Goal: Task Accomplishment & Management: Complete application form

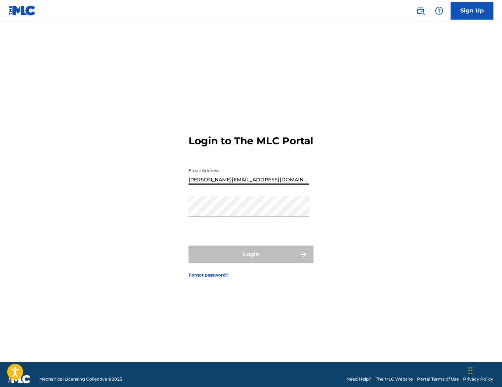
type input "[PERSON_NAME][EMAIL_ADDRESS][DOMAIN_NAME]"
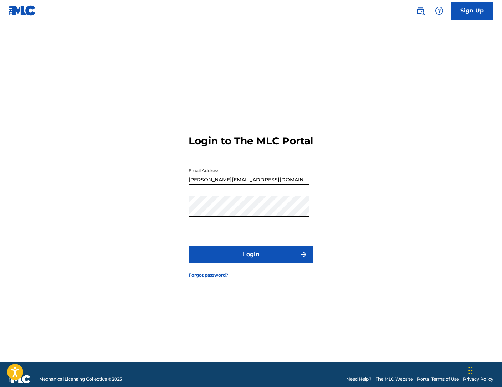
click at [247, 261] on button "Login" at bounding box center [250, 255] width 125 height 18
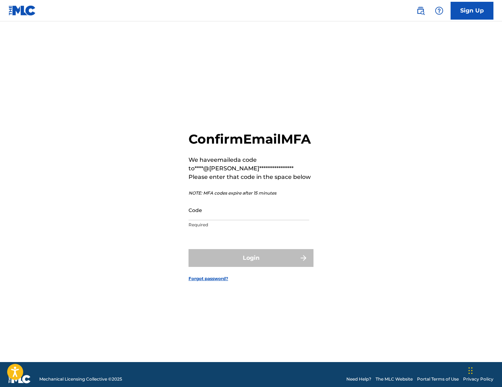
click at [225, 220] on input "Code" at bounding box center [248, 210] width 121 height 20
paste input "758141"
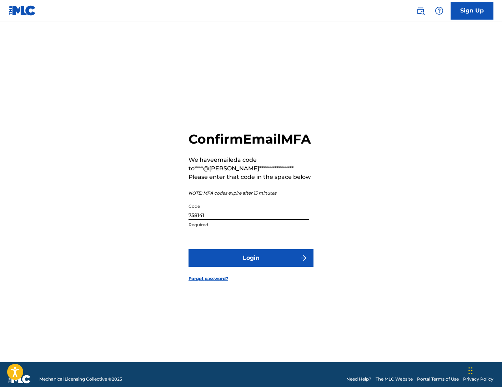
type input "758141"
click at [246, 267] on button "Login" at bounding box center [250, 258] width 125 height 18
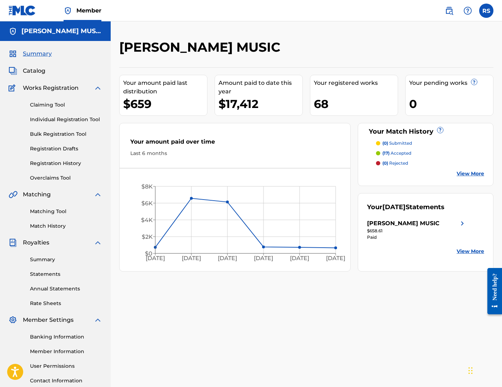
click at [48, 105] on link "Claiming Tool" at bounding box center [66, 104] width 72 height 7
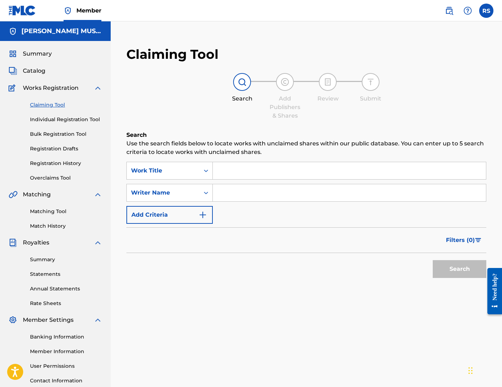
click at [240, 171] on input "Search Form" at bounding box center [349, 170] width 273 height 17
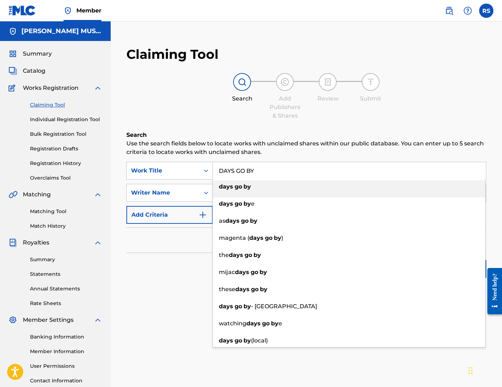
click at [243, 188] on span "Search Form" at bounding box center [242, 186] width 1 height 7
type input "days go by"
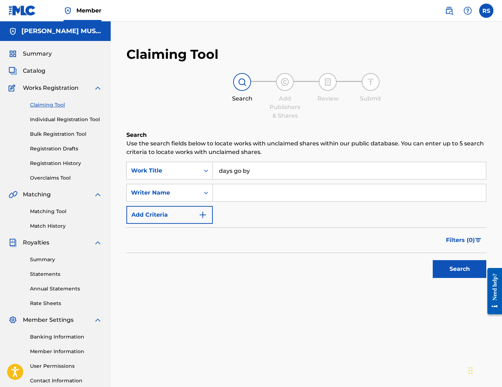
click at [238, 195] on input "Search Form" at bounding box center [349, 192] width 273 height 17
type input "[PERSON_NAME]"
click at [457, 270] on button "Search" at bounding box center [459, 269] width 54 height 18
drag, startPoint x: 280, startPoint y: 193, endPoint x: 217, endPoint y: 193, distance: 63.1
click at [217, 193] on input "[PERSON_NAME]" at bounding box center [349, 192] width 273 height 17
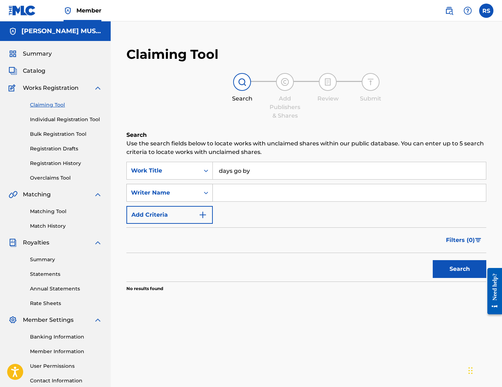
click at [205, 193] on icon "Search Form" at bounding box center [205, 192] width 7 height 7
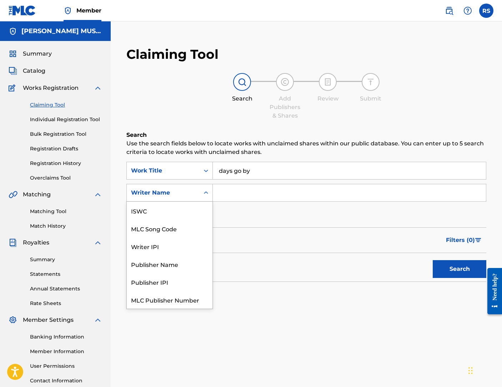
scroll to position [18, 0]
click at [260, 208] on div "SearchWithCriteria4e7dff0a-939e-4075-b8fd-4f52c113ce3a Work Title days go by Se…" at bounding box center [306, 193] width 360 height 62
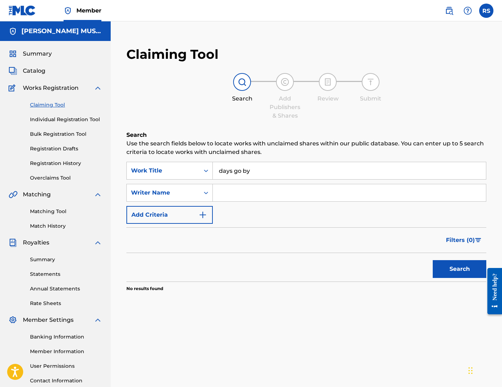
click at [457, 267] on button "Search" at bounding box center [459, 269] width 54 height 18
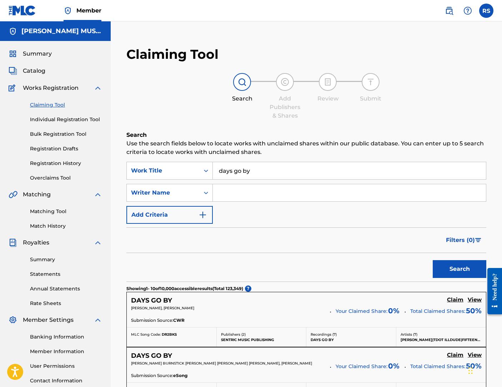
scroll to position [0, 0]
click at [204, 191] on icon "Search Form" at bounding box center [205, 192] width 7 height 7
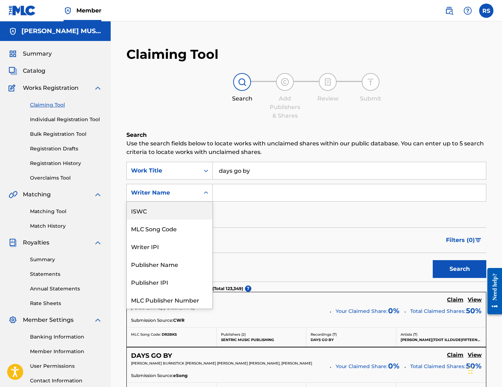
click at [154, 209] on div "ISWC" at bounding box center [170, 211] width 86 height 18
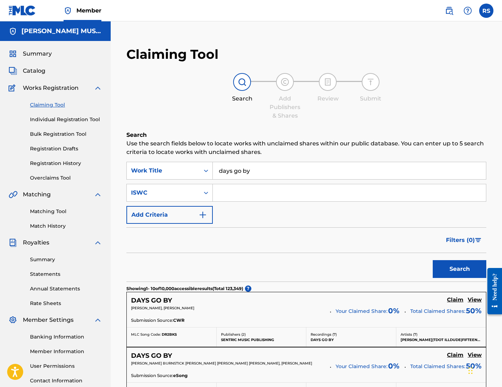
click at [225, 189] on input "Search Form" at bounding box center [349, 192] width 273 height 17
paste input "T-334.293.605-0"
click at [225, 193] on input "T-334.293.605-0" at bounding box center [349, 192] width 273 height 17
click at [235, 193] on input "T334.293.605-0" at bounding box center [349, 192] width 273 height 17
click at [244, 193] on input "T334293.605-0" at bounding box center [349, 192] width 273 height 17
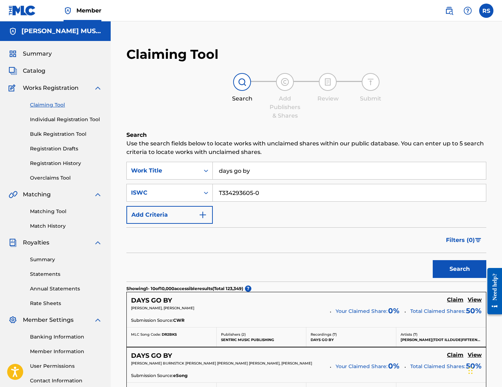
click at [256, 192] on input "T334293605-0" at bounding box center [349, 192] width 273 height 17
type input "T3342936050"
click at [299, 212] on div "SearchWithCriteria4e7dff0a-939e-4075-b8fd-4f52c113ce3a Work Title days go by Se…" at bounding box center [306, 193] width 360 height 62
click at [448, 270] on button "Search" at bounding box center [459, 269] width 54 height 18
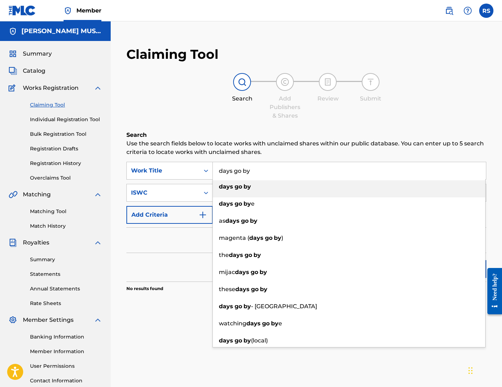
drag, startPoint x: 257, startPoint y: 170, endPoint x: 214, endPoint y: 173, distance: 43.3
click at [214, 173] on input "days go by" at bounding box center [349, 170] width 273 height 17
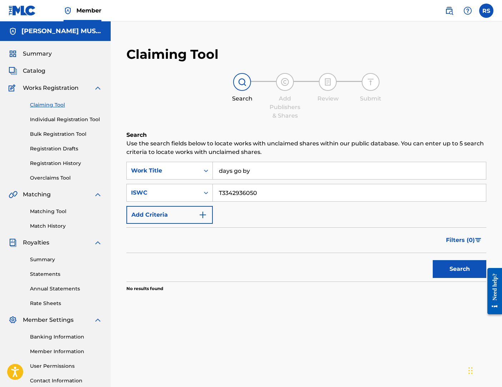
click at [188, 239] on div "Filters ( 0 )" at bounding box center [306, 241] width 360 height 26
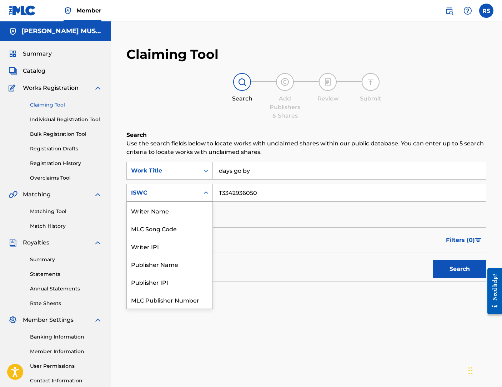
click at [204, 193] on icon "Search Form" at bounding box center [205, 192] width 7 height 7
click at [257, 205] on div "SearchWithCriteria4e7dff0a-939e-4075-b8fd-4f52c113ce3a Work Title days go by Se…" at bounding box center [306, 193] width 360 height 62
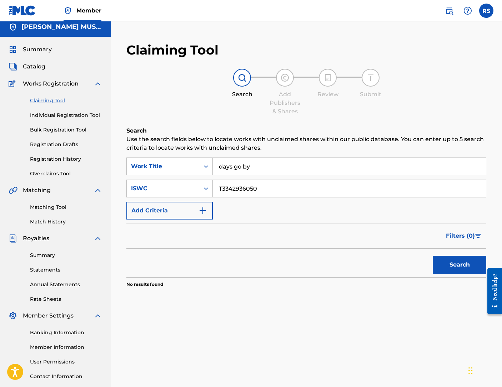
scroll to position [20, 0]
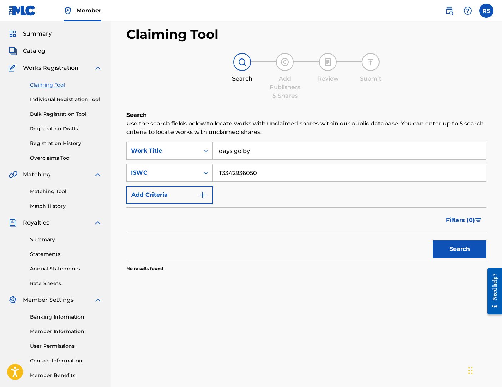
click at [263, 177] on input "T3342936050" at bounding box center [349, 172] width 273 height 17
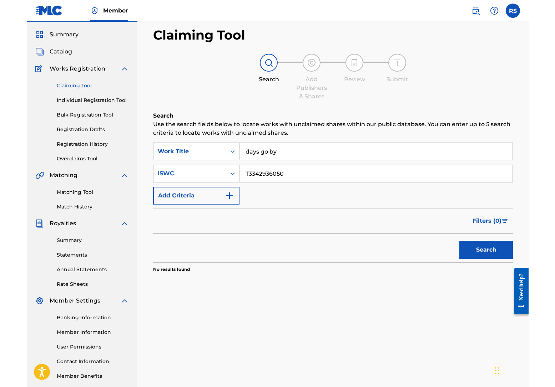
scroll to position [15, 0]
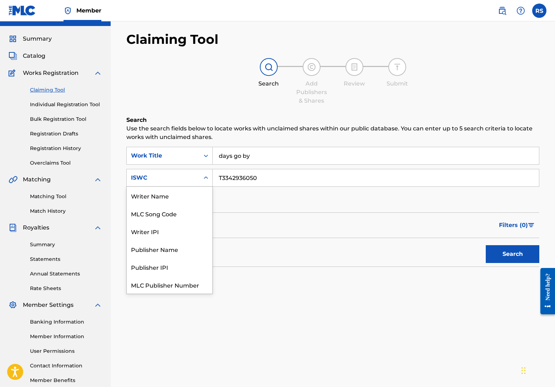
click at [206, 177] on icon "Search Form" at bounding box center [205, 177] width 7 height 7
click at [163, 194] on div "Writer Name" at bounding box center [170, 196] width 86 height 18
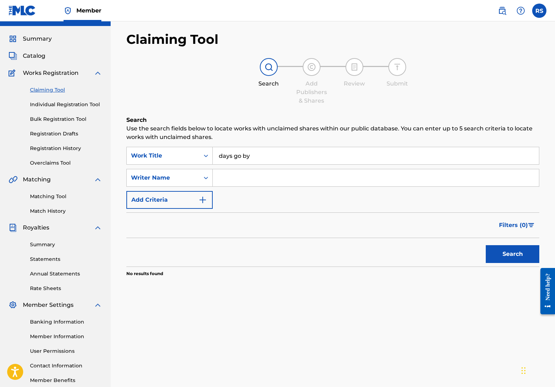
click at [256, 179] on input "Search Form" at bounding box center [376, 177] width 326 height 17
click at [501, 254] on button "Search" at bounding box center [512, 254] width 54 height 18
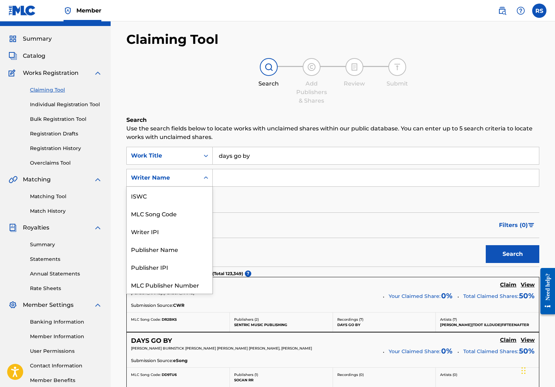
click at [206, 176] on icon "Search Form" at bounding box center [205, 177] width 7 height 7
click at [166, 232] on div "Publisher Name" at bounding box center [170, 232] width 86 height 18
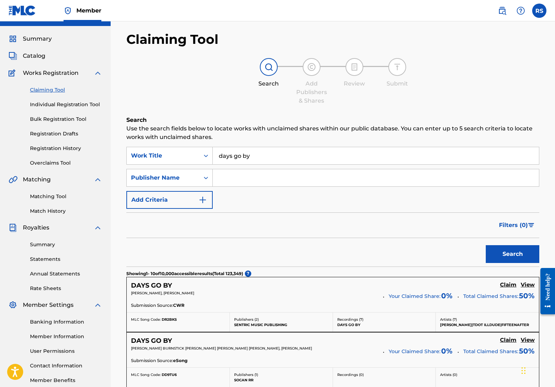
click at [248, 175] on input "Search Form" at bounding box center [376, 177] width 326 height 17
type input "[PERSON_NAME] MUSIC"
click at [501, 252] on button "Search" at bounding box center [512, 254] width 54 height 18
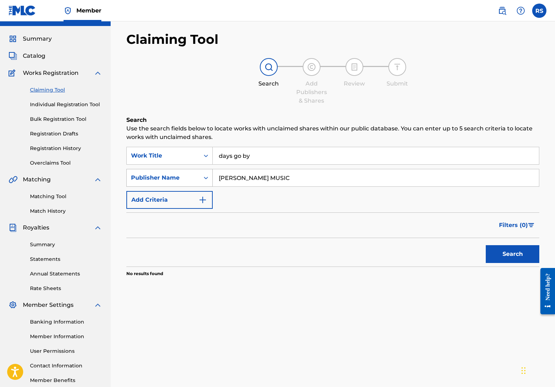
drag, startPoint x: 295, startPoint y: 173, endPoint x: 208, endPoint y: 173, distance: 87.0
click at [208, 173] on div "SearchWithCriteria724f3378-d5a6-4ab3-83cb-f87d826e532a Publisher Name [PERSON_N…" at bounding box center [332, 178] width 413 height 18
click at [56, 102] on link "Individual Registration Tool" at bounding box center [66, 104] width 72 height 7
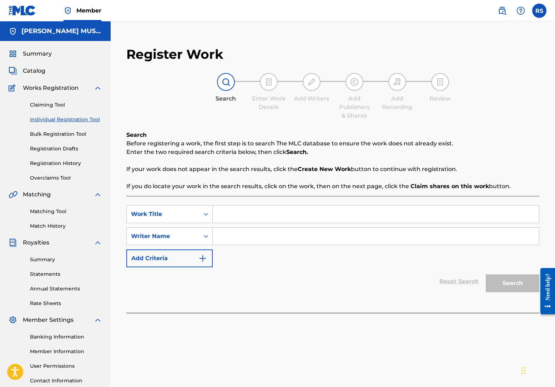
click at [237, 212] on input "Search Form" at bounding box center [376, 214] width 326 height 17
type input "DAYS GO BY"
click at [251, 239] on input "Search Form" at bounding box center [376, 236] width 326 height 17
type input "[PERSON_NAME]"
click at [501, 287] on button "Search" at bounding box center [512, 284] width 54 height 18
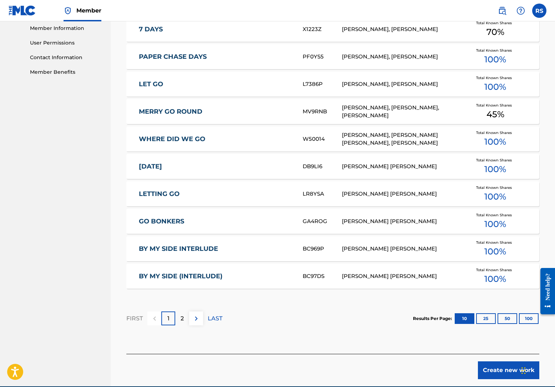
scroll to position [327, 0]
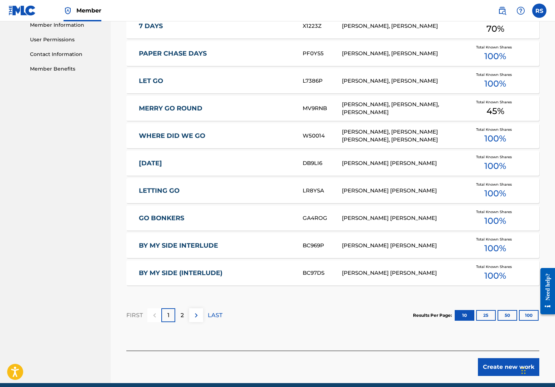
click at [197, 314] on img at bounding box center [196, 315] width 9 height 9
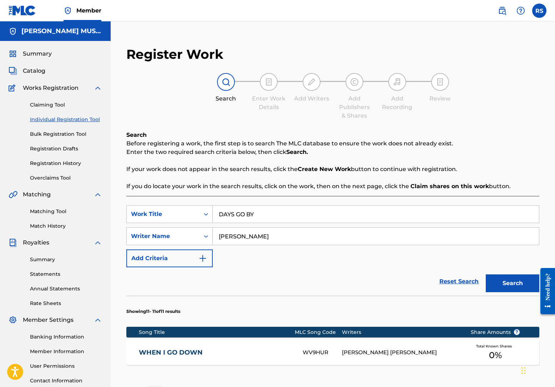
scroll to position [0, 0]
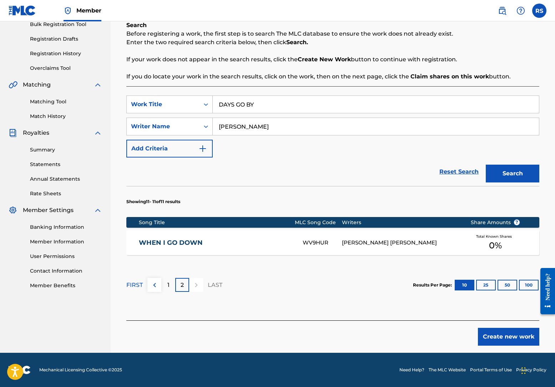
click at [154, 282] on img at bounding box center [154, 285] width 9 height 9
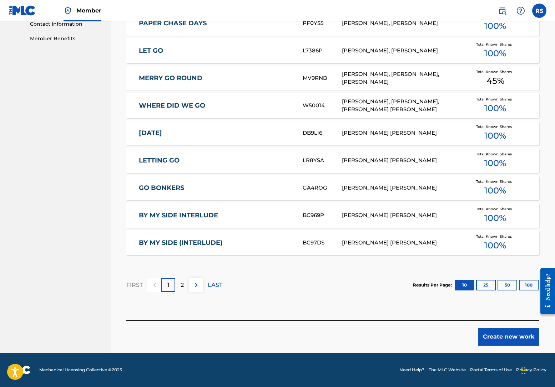
scroll to position [357, 0]
click at [501, 338] on button "Create new work" at bounding box center [508, 337] width 61 height 18
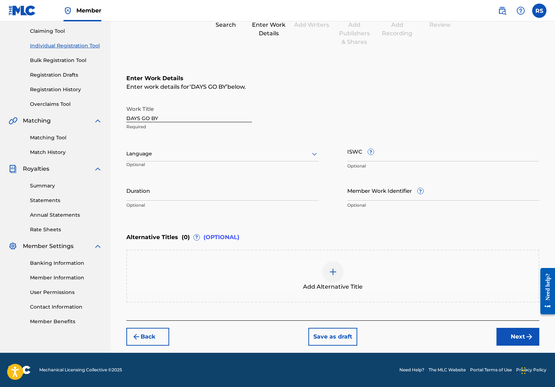
click at [171, 155] on div at bounding box center [222, 153] width 192 height 9
click at [172, 144] on div "English, 1 of 153. 153 results available. Use Up and Down to choose options, pr…" at bounding box center [222, 157] width 192 height 32
click at [391, 155] on input "ISWC ?" at bounding box center [443, 151] width 192 height 20
click at [369, 156] on input "ISWC ?" at bounding box center [443, 151] width 192 height 20
paste input "T-334.293.605-0"
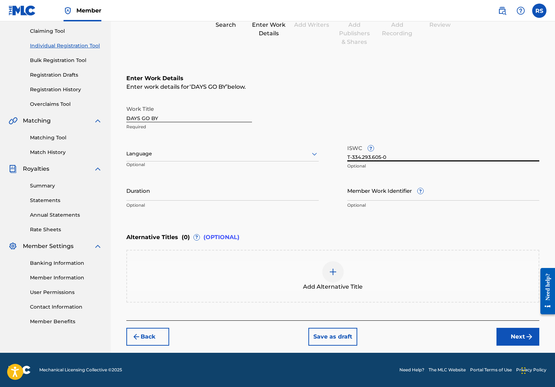
type input "T-334.293.605-0"
click at [292, 193] on input "Duration" at bounding box center [222, 190] width 192 height 20
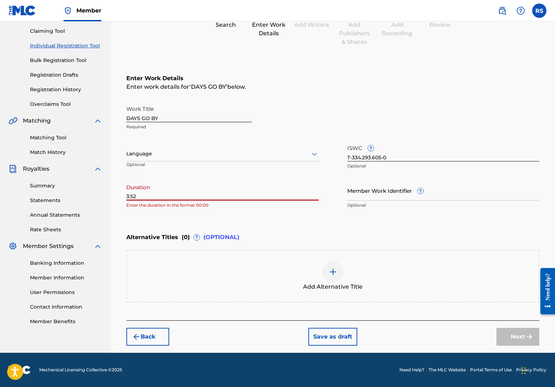
click at [127, 195] on input "3:52" at bounding box center [222, 190] width 192 height 20
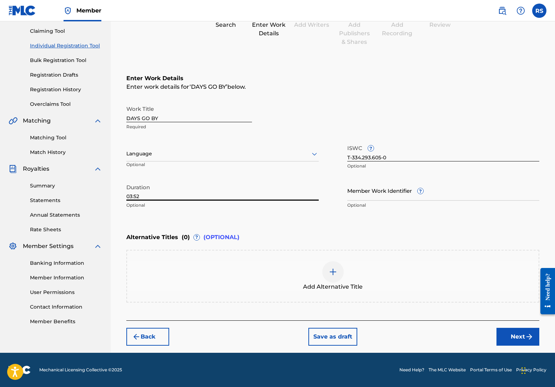
type input "03:52"
click at [199, 207] on p "Optional" at bounding box center [222, 205] width 192 height 6
click at [501, 335] on button "Next" at bounding box center [517, 337] width 43 height 18
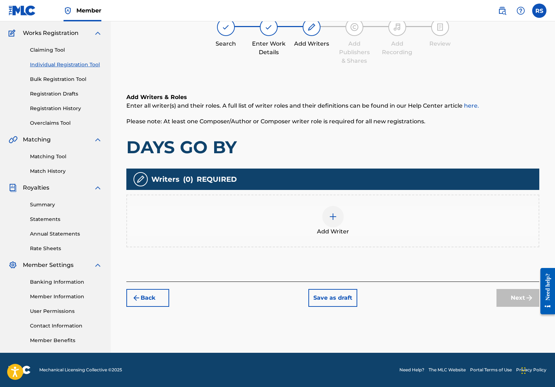
click at [334, 215] on img at bounding box center [333, 217] width 9 height 9
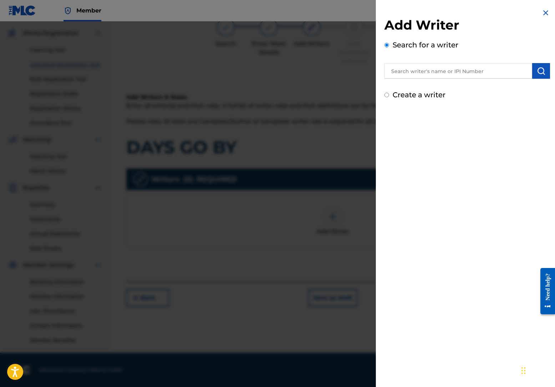
click at [413, 71] on input "text" at bounding box center [458, 71] width 148 height 16
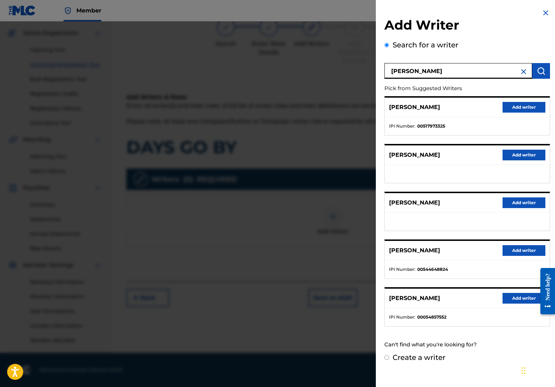
drag, startPoint x: 450, startPoint y: 71, endPoint x: 385, endPoint y: 70, distance: 65.6
click at [385, 70] on input "[PERSON_NAME]" at bounding box center [458, 71] width 148 height 16
drag, startPoint x: 459, startPoint y: 71, endPoint x: 380, endPoint y: 66, distance: 79.3
click at [380, 66] on div "Add Writer Search for a writer [PERSON_NAME] L Pick from Suggested Writers [PER…" at bounding box center [467, 186] width 183 height 372
type input "[PERSON_NAME] [PERSON_NAME]"
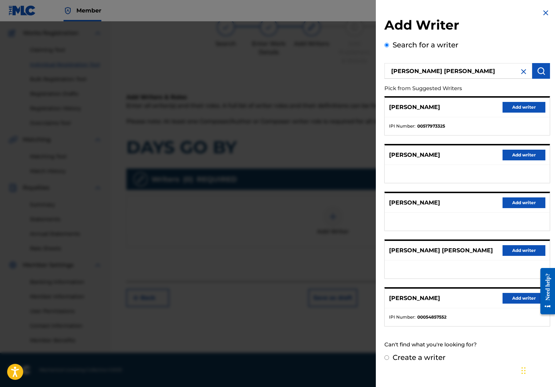
click at [255, 264] on div at bounding box center [277, 214] width 555 height 387
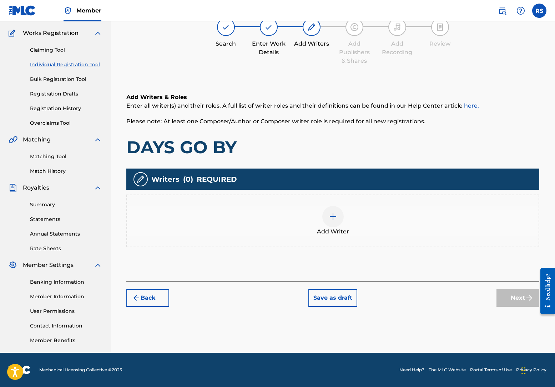
click at [335, 215] on img at bounding box center [333, 217] width 9 height 9
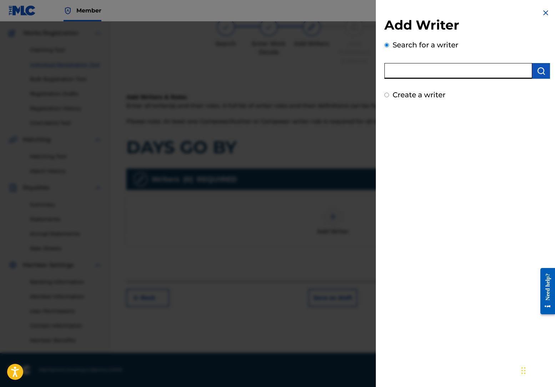
click at [416, 69] on input "text" at bounding box center [458, 71] width 148 height 16
paste input "00544648726"
drag, startPoint x: 447, startPoint y: 69, endPoint x: 377, endPoint y: 71, distance: 70.3
click at [377, 71] on div "Add Writer Search for a writer 00544648726 Not found Can't find what you're loo…" at bounding box center [467, 70] width 183 height 141
type input "[PERSON_NAME]"
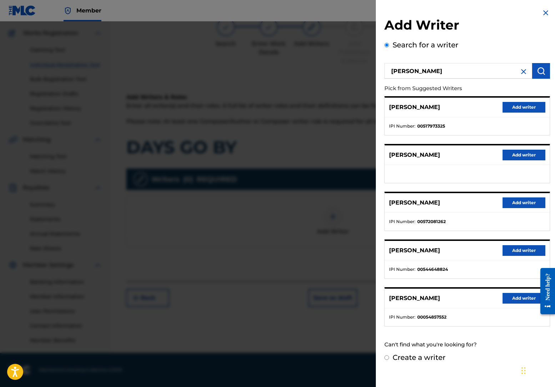
click at [469, 259] on div "[PERSON_NAME] Add writer" at bounding box center [467, 251] width 165 height 20
click at [501, 247] on button "Add writer" at bounding box center [523, 250] width 43 height 11
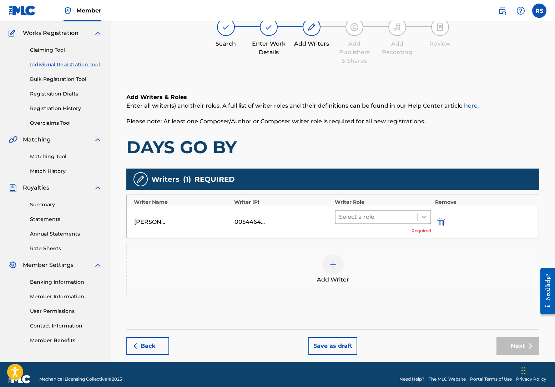
click at [423, 216] on icon at bounding box center [423, 217] width 7 height 7
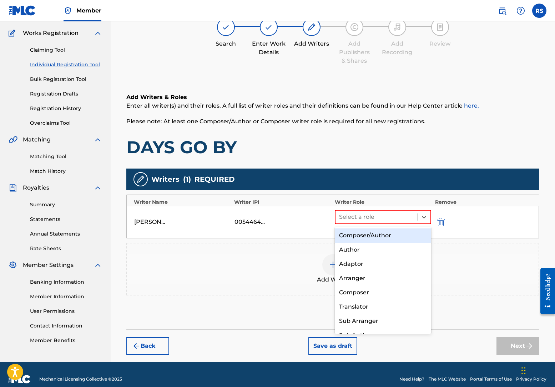
click at [371, 234] on div "Composer/Author" at bounding box center [383, 236] width 97 height 14
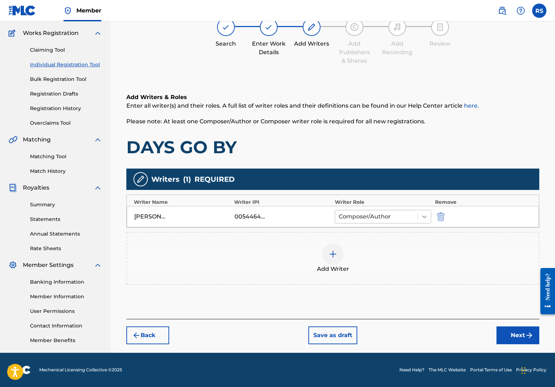
click at [426, 217] on icon at bounding box center [424, 216] width 7 height 7
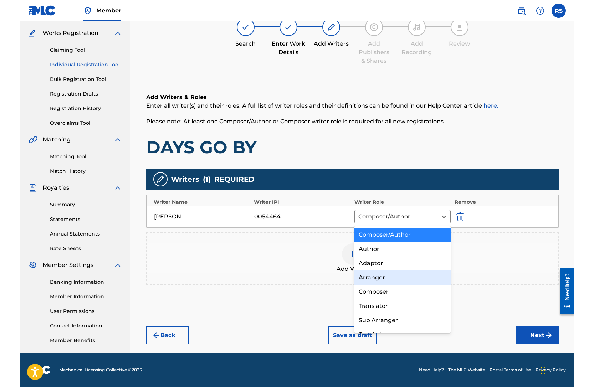
scroll to position [0, 0]
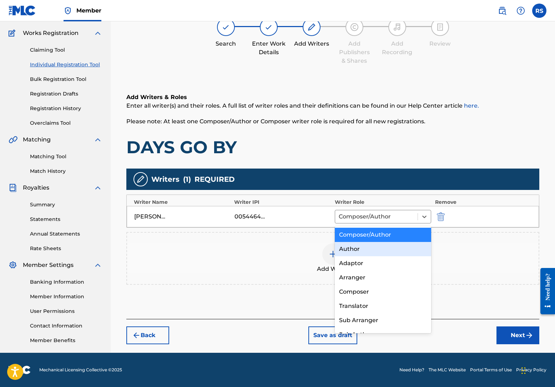
click at [448, 248] on div "Add Writer" at bounding box center [332, 259] width 411 height 30
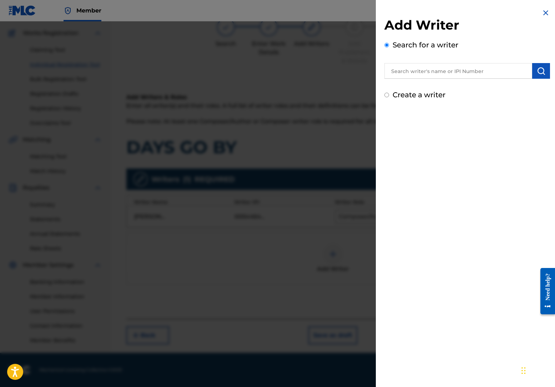
click at [501, 10] on img at bounding box center [545, 13] width 9 height 9
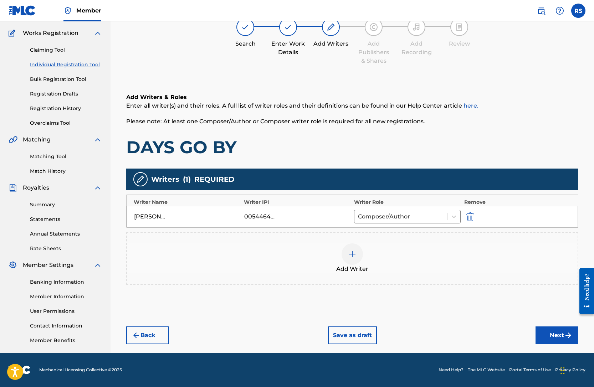
click at [501, 333] on button "Next" at bounding box center [557, 336] width 43 height 18
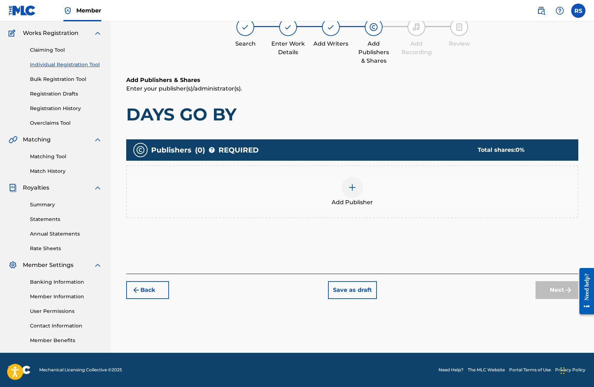
scroll to position [32, 0]
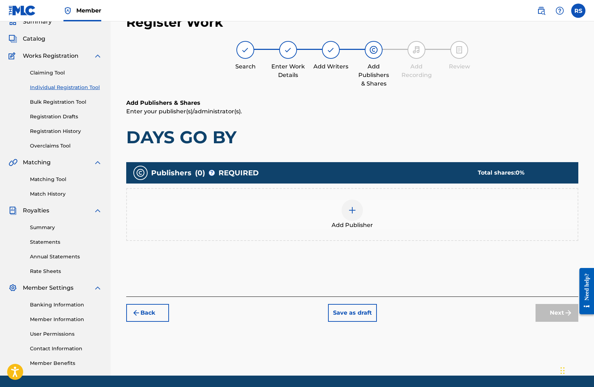
click at [354, 210] on img at bounding box center [352, 210] width 9 height 9
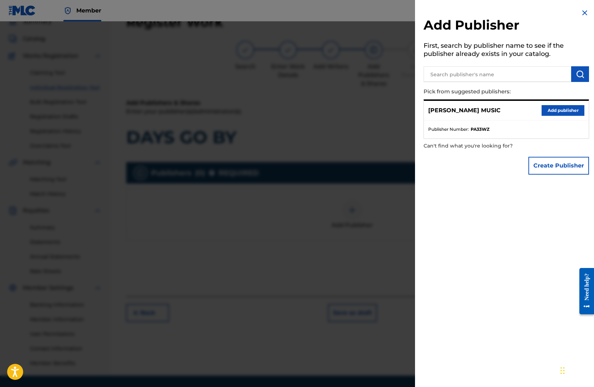
click at [501, 107] on button "Add publisher" at bounding box center [563, 110] width 43 height 11
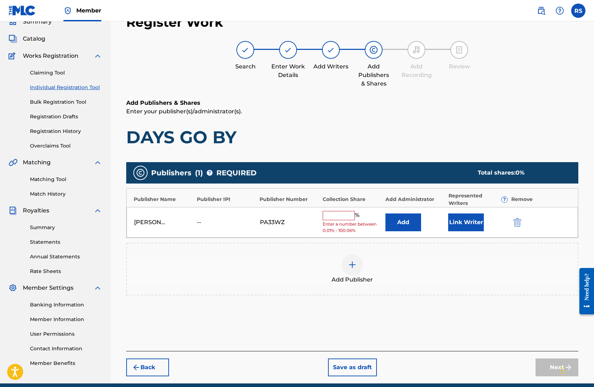
click at [336, 217] on input "text" at bounding box center [339, 215] width 32 height 9
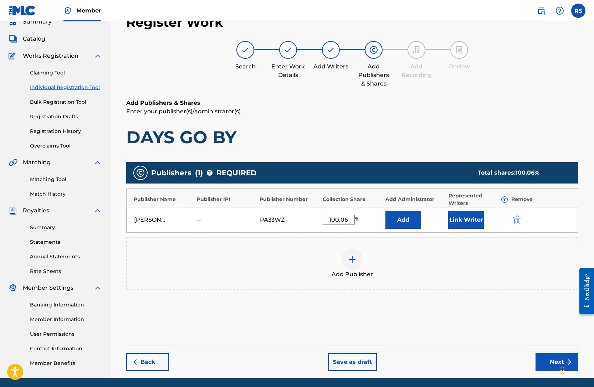
type input "100.06"
click at [403, 269] on div "Add Publisher" at bounding box center [352, 264] width 451 height 30
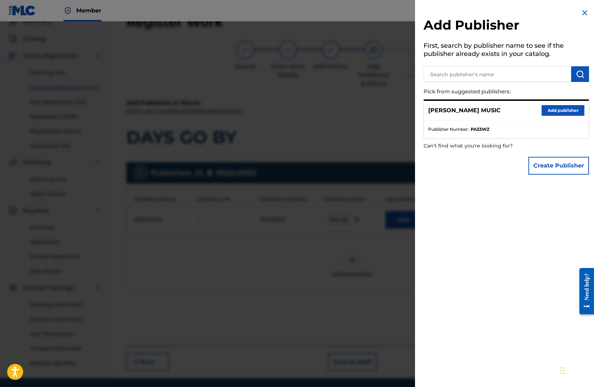
click at [501, 10] on img at bounding box center [585, 13] width 9 height 9
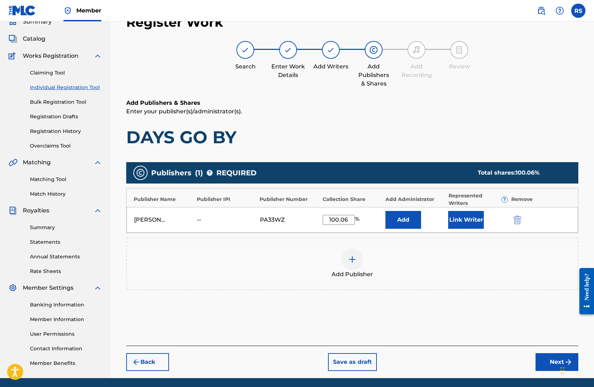
drag, startPoint x: 348, startPoint y: 219, endPoint x: 310, endPoint y: 216, distance: 38.3
click at [310, 216] on div "[PERSON_NAME] MUSIC -- PA33WZ 100.06 % Add Link Writer" at bounding box center [353, 220] width 452 height 26
type input "100"
click at [375, 215] on div "100 %" at bounding box center [352, 220] width 59 height 10
click at [501, 360] on button "Next" at bounding box center [557, 362] width 43 height 18
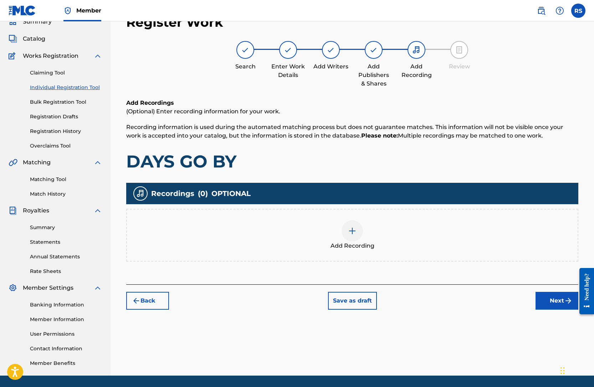
click at [353, 231] on img at bounding box center [352, 231] width 9 height 9
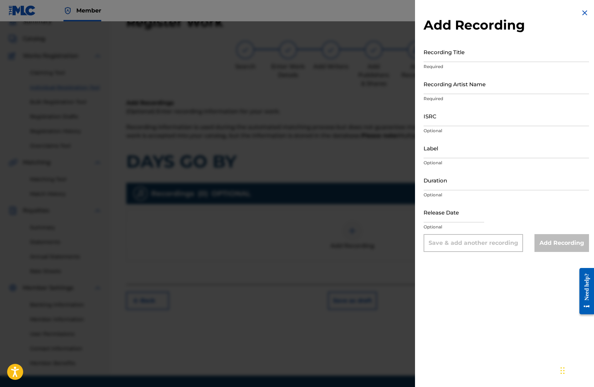
click at [490, 53] on input "Recording Title" at bounding box center [507, 52] width 166 height 20
type input "DAYS GO BY"
click at [501, 89] on input "Recording Artist Name" at bounding box center [507, 84] width 166 height 20
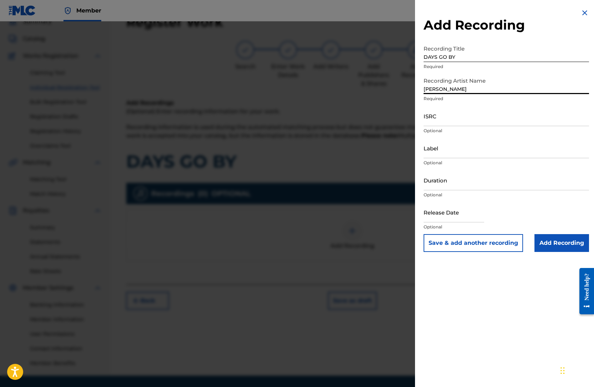
type input "[PERSON_NAME]"
click at [464, 121] on input "ISRC" at bounding box center [507, 116] width 166 height 20
click at [442, 122] on input "ISRC" at bounding box center [507, 116] width 166 height 20
paste input "USVKQ2400020"
type input "USVKQ2400020"
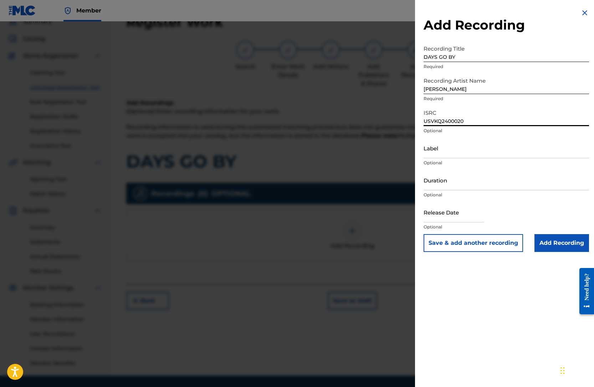
click at [452, 153] on input "Label" at bounding box center [507, 148] width 166 height 20
type input "[PERSON_NAME] MUSIC"
click at [463, 184] on input "Duration" at bounding box center [507, 180] width 166 height 20
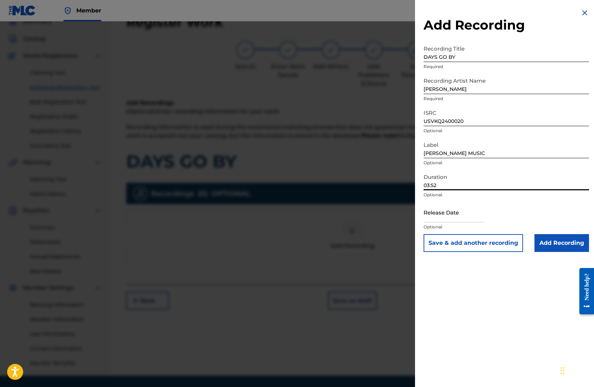
type input "03:52"
click at [469, 218] on input "text" at bounding box center [454, 212] width 61 height 20
select select "7"
select select "2025"
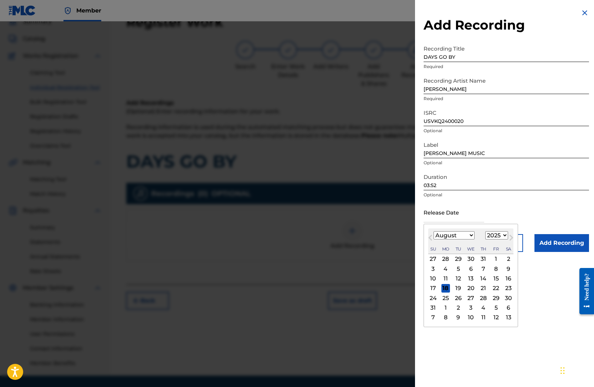
click at [431, 238] on span "Previous Month" at bounding box center [431, 239] width 0 height 11
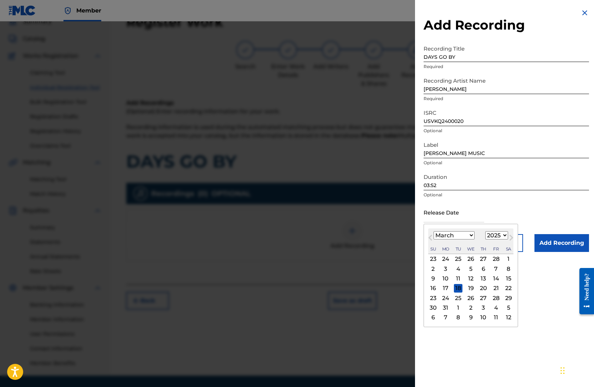
click at [431, 238] on span "Previous Month" at bounding box center [431, 239] width 0 height 11
select select "11"
select select "2024"
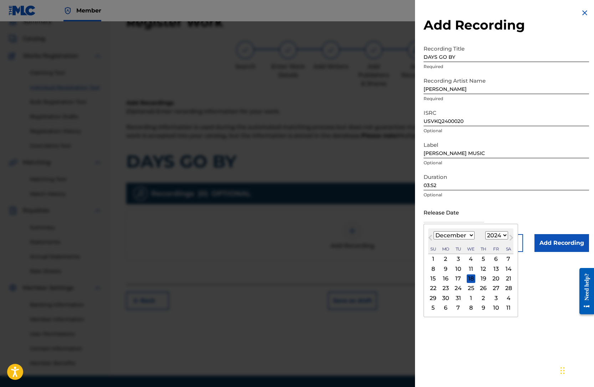
click at [492, 267] on div "13" at bounding box center [496, 269] width 9 height 9
type input "[DATE]"
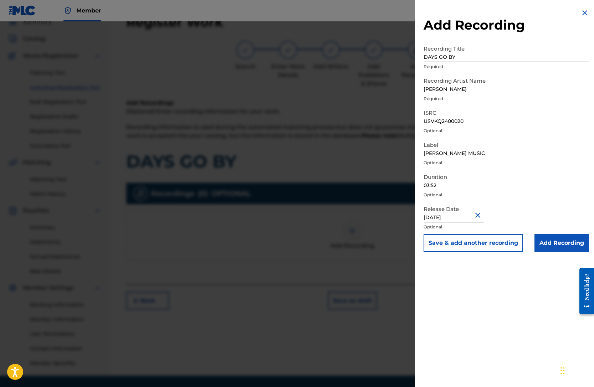
click at [501, 241] on input "Add Recording" at bounding box center [562, 243] width 55 height 18
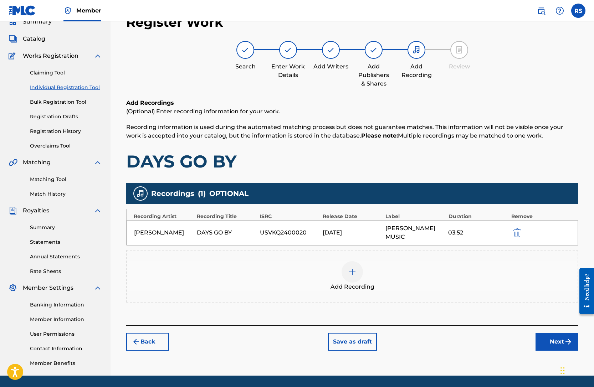
click at [501, 339] on button "Next" at bounding box center [557, 342] width 43 height 18
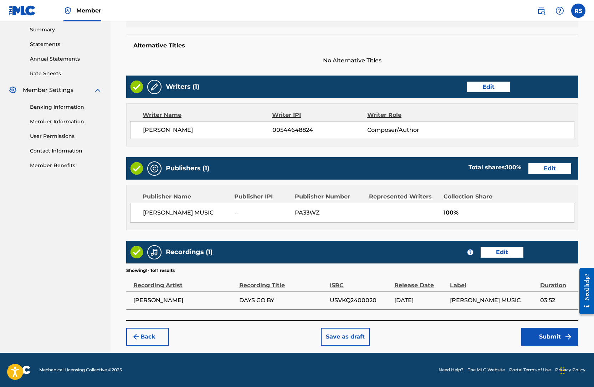
scroll to position [230, 0]
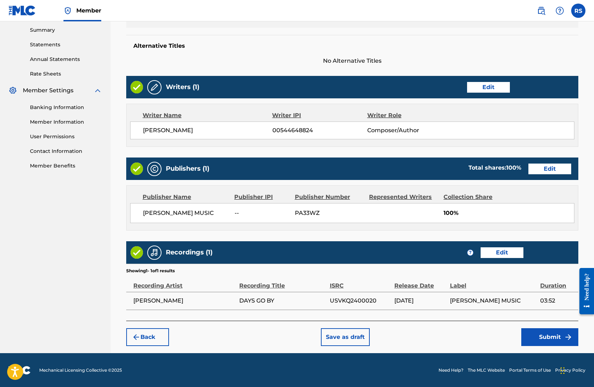
click at [501, 337] on button "Submit" at bounding box center [549, 338] width 57 height 18
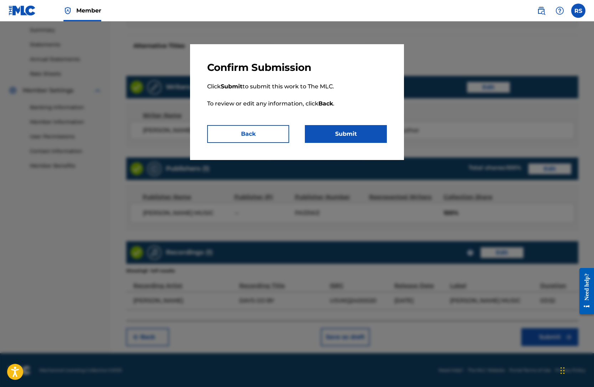
click at [349, 132] on button "Submit" at bounding box center [346, 134] width 82 height 18
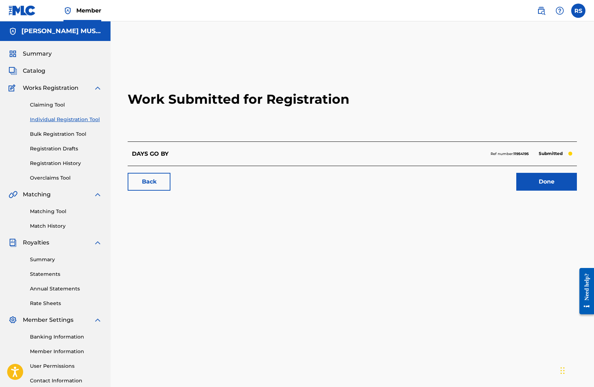
click at [501, 183] on link "Done" at bounding box center [547, 182] width 61 height 18
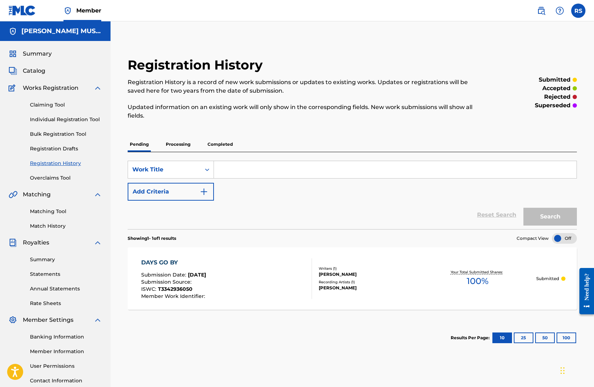
click at [198, 332] on section "Results Per Page: 10 25 50 100" at bounding box center [352, 338] width 449 height 34
click at [39, 70] on span "Catalog" at bounding box center [34, 71] width 22 height 9
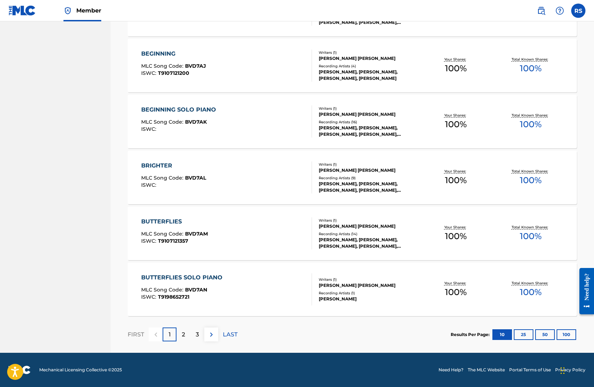
scroll to position [447, 0]
click at [212, 332] on img at bounding box center [211, 335] width 9 height 9
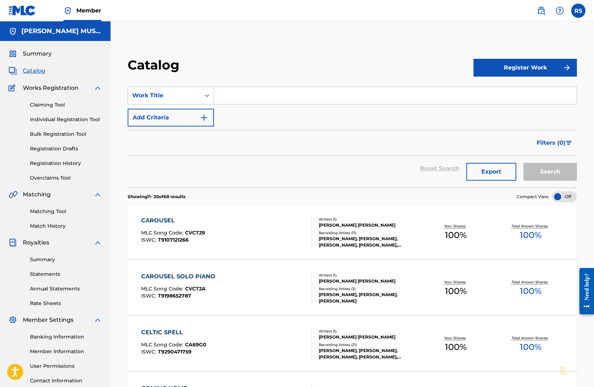
scroll to position [0, 0]
click at [47, 163] on link "Registration History" at bounding box center [66, 163] width 72 height 7
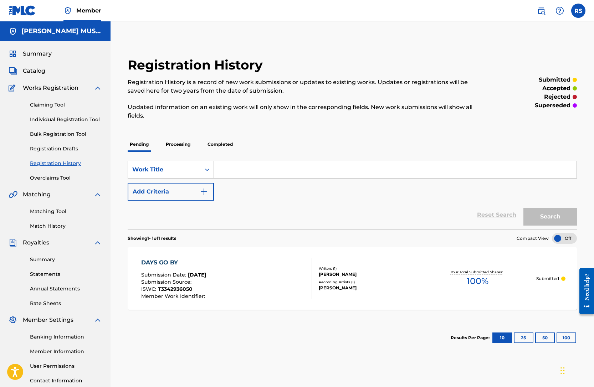
click at [43, 260] on link "Summary" at bounding box center [66, 259] width 72 height 7
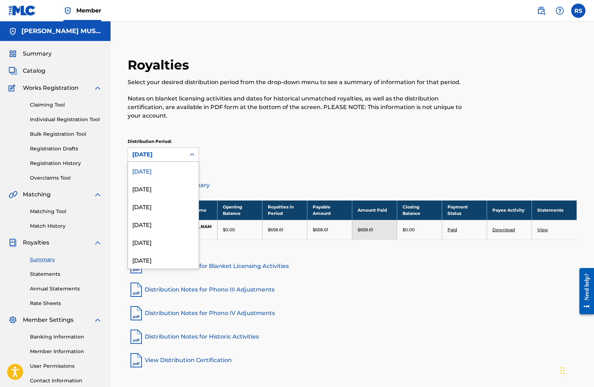
click at [193, 157] on icon at bounding box center [192, 154] width 7 height 7
click at [160, 188] on div "[DATE]" at bounding box center [163, 189] width 71 height 18
click at [189, 155] on icon at bounding box center [192, 154] width 7 height 7
click at [153, 204] on div "[DATE]" at bounding box center [163, 207] width 71 height 18
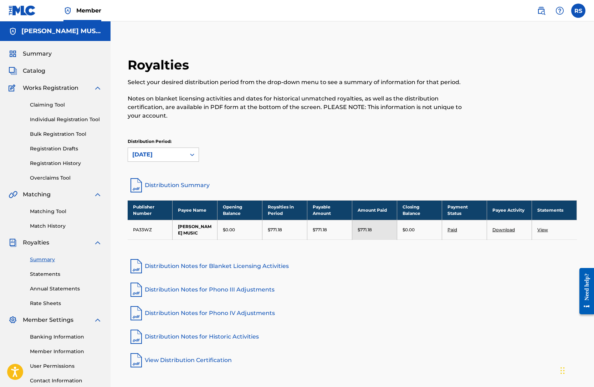
click at [192, 155] on icon at bounding box center [192, 155] width 4 height 2
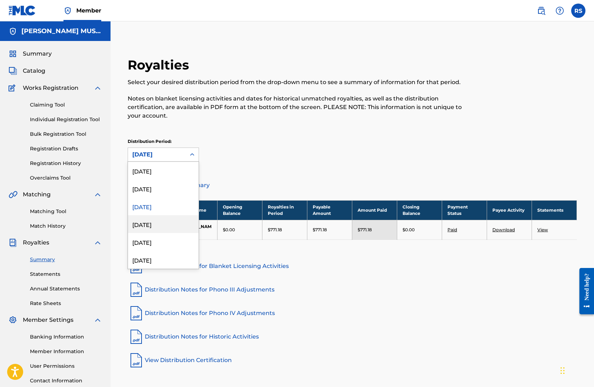
click at [156, 224] on div "[DATE]" at bounding box center [163, 224] width 71 height 18
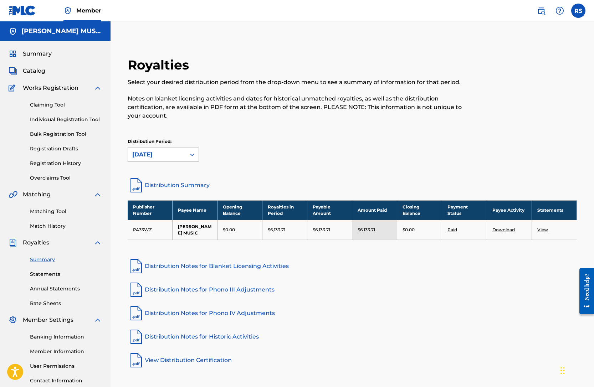
click at [501, 233] on link "View" at bounding box center [543, 229] width 11 height 5
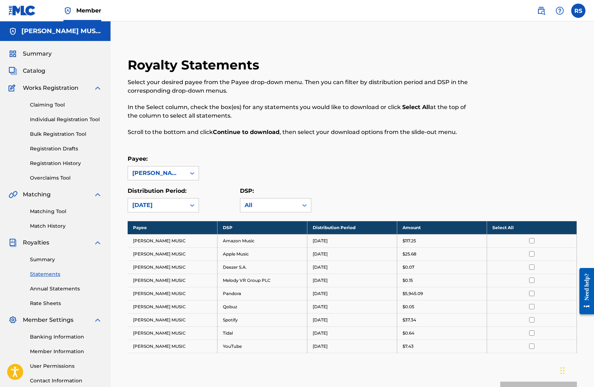
click at [45, 104] on link "Claiming Tool" at bounding box center [66, 104] width 72 height 7
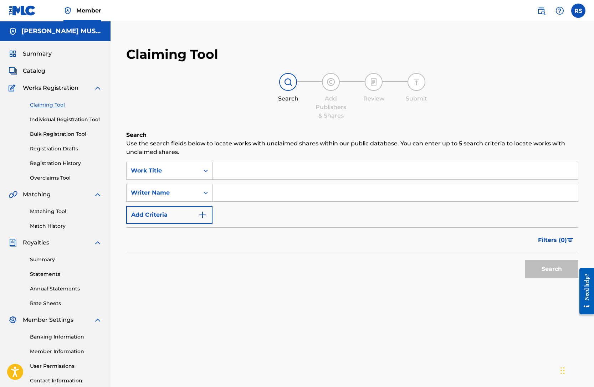
click at [244, 171] on input "Search Form" at bounding box center [396, 170] width 366 height 17
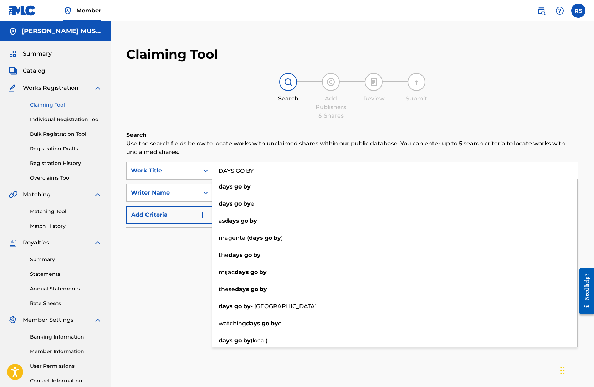
type input "DAYS GO BY"
click at [177, 270] on div "Search" at bounding box center [352, 267] width 452 height 29
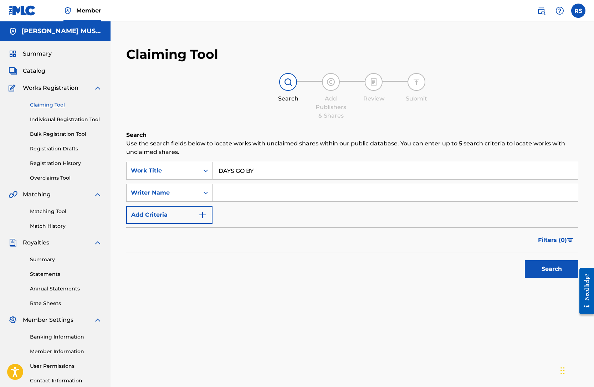
click at [501, 268] on button "Search" at bounding box center [552, 269] width 54 height 18
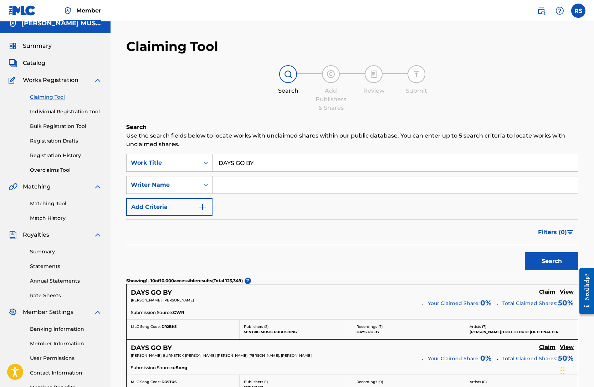
scroll to position [9, 0]
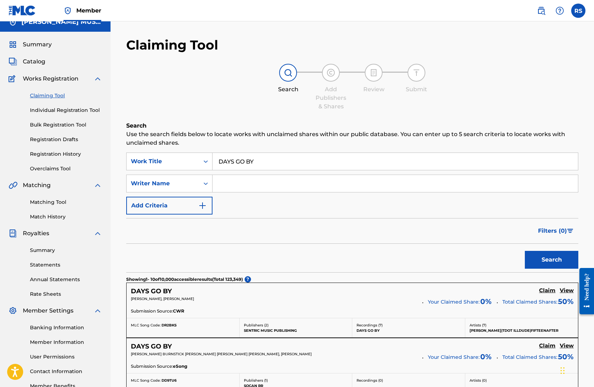
click at [237, 182] on input "Search Form" at bounding box center [396, 183] width 366 height 17
click at [501, 259] on button "Search" at bounding box center [552, 260] width 54 height 18
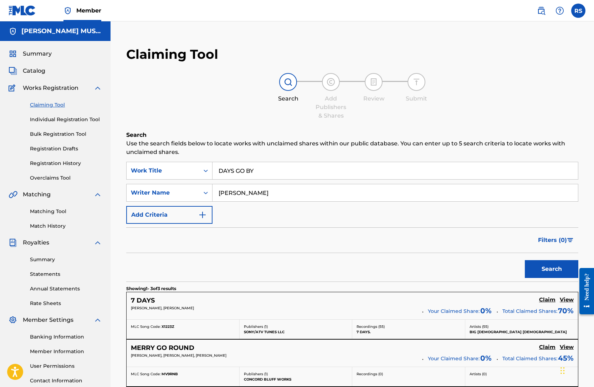
scroll to position [0, 0]
drag, startPoint x: 278, startPoint y: 194, endPoint x: 198, endPoint y: 190, distance: 79.6
click at [198, 190] on div "SearchWithCriteriaf37395df-fb69-4617-abcc-181a37797fe2 Writer Name [PERSON_NAME]" at bounding box center [352, 193] width 452 height 18
click at [501, 269] on button "Search" at bounding box center [552, 269] width 54 height 18
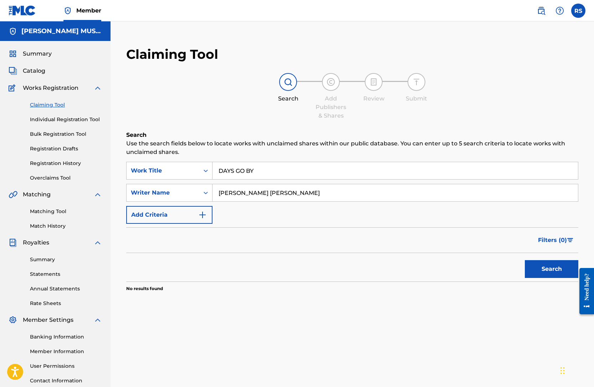
drag, startPoint x: 296, startPoint y: 192, endPoint x: 214, endPoint y: 191, distance: 82.0
click at [214, 191] on input "[PERSON_NAME] [PERSON_NAME]" at bounding box center [396, 192] width 366 height 17
type input "[PERSON_NAME]"
click at [501, 270] on button "Search" at bounding box center [552, 269] width 54 height 18
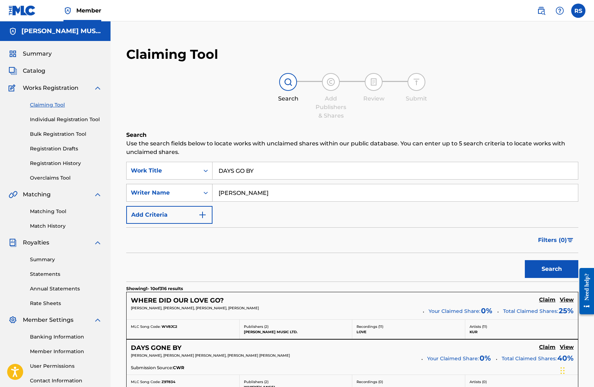
drag, startPoint x: 265, startPoint y: 195, endPoint x: 198, endPoint y: 190, distance: 67.6
click at [198, 190] on div "SearchWithCriteriaf37395df-fb69-4617-abcc-181a37797fe2 Writer Name [PERSON_NAME]" at bounding box center [352, 193] width 452 height 18
click at [501, 266] on button "Search" at bounding box center [552, 269] width 54 height 18
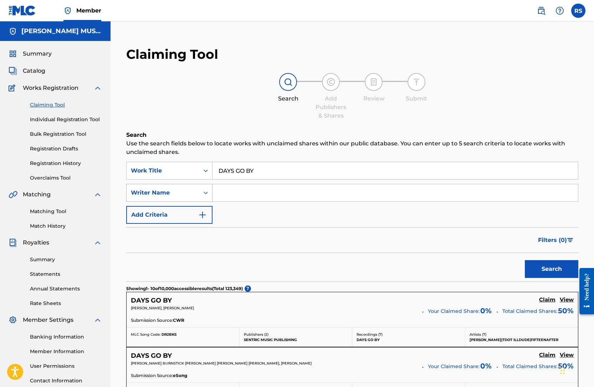
click at [208, 191] on icon "Search Form" at bounding box center [205, 192] width 7 height 7
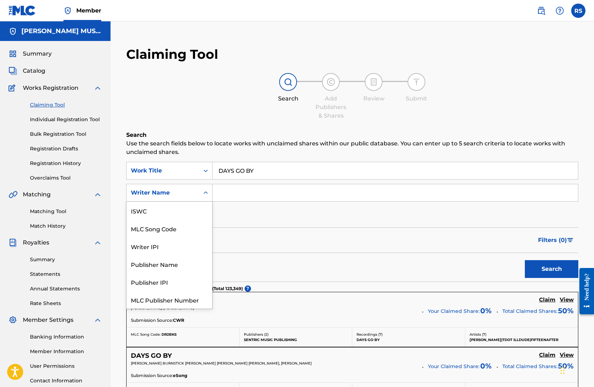
scroll to position [18, 0]
click at [158, 245] on div "Publisher Name" at bounding box center [170, 247] width 86 height 18
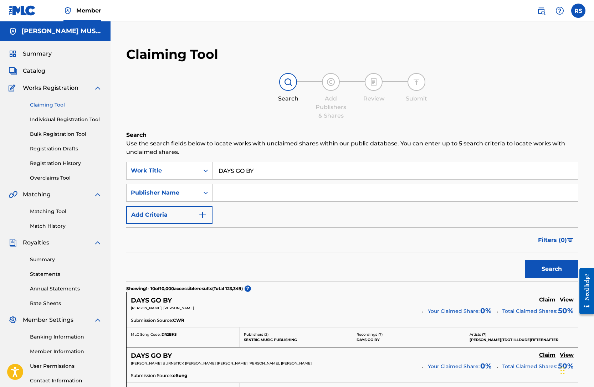
click at [241, 190] on input "Search Form" at bounding box center [396, 192] width 366 height 17
type input "[PERSON_NAME] MUSIC"
click at [501, 266] on button "Search" at bounding box center [552, 269] width 54 height 18
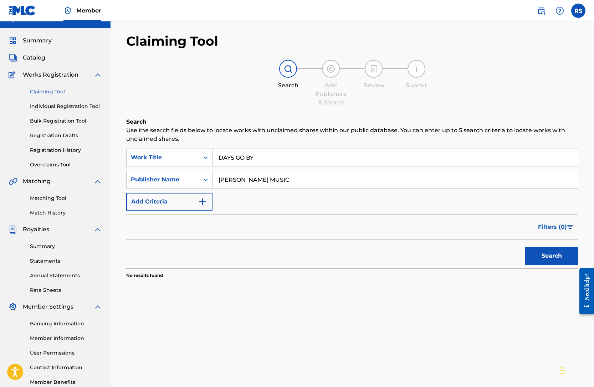
scroll to position [17, 0]
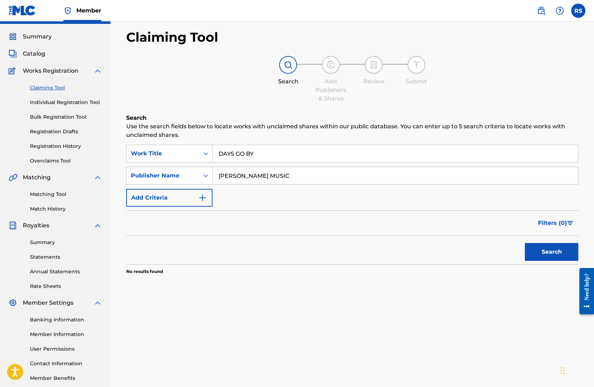
drag, startPoint x: 299, startPoint y: 177, endPoint x: 218, endPoint y: 174, distance: 81.4
click at [218, 174] on input "[PERSON_NAME] MUSIC" at bounding box center [396, 175] width 366 height 17
click at [501, 223] on span "Filters ( 0 )" at bounding box center [552, 223] width 29 height 9
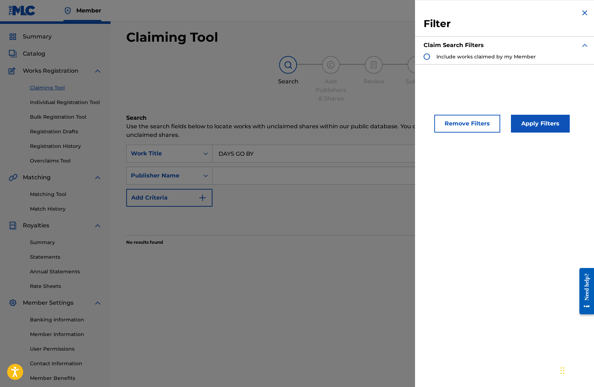
click at [501, 11] on img "Search Form" at bounding box center [585, 13] width 9 height 9
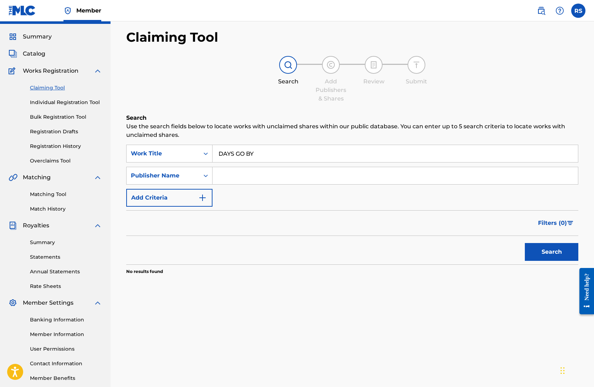
click at [49, 193] on link "Matching Tool" at bounding box center [66, 194] width 72 height 7
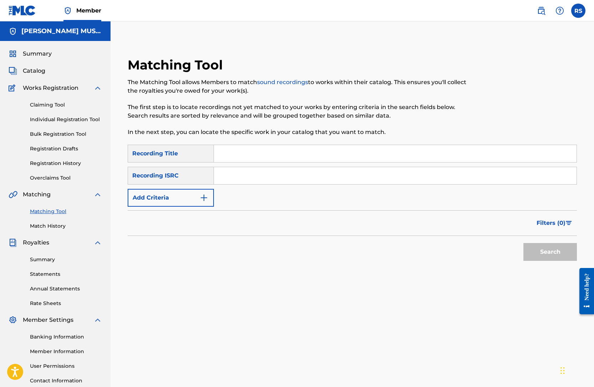
click at [249, 151] on input "Search Form" at bounding box center [395, 153] width 363 height 17
type input "DAYS GO BY"
click at [267, 178] on input "Search Form" at bounding box center [395, 175] width 363 height 17
paste input "USVKQ2400020"
type input "USVKQ2400020"
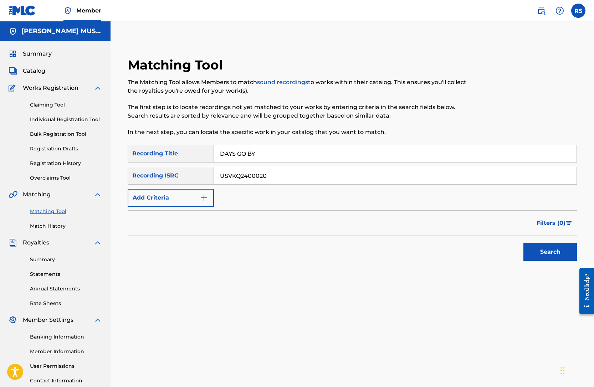
click at [501, 253] on button "Search" at bounding box center [551, 252] width 54 height 18
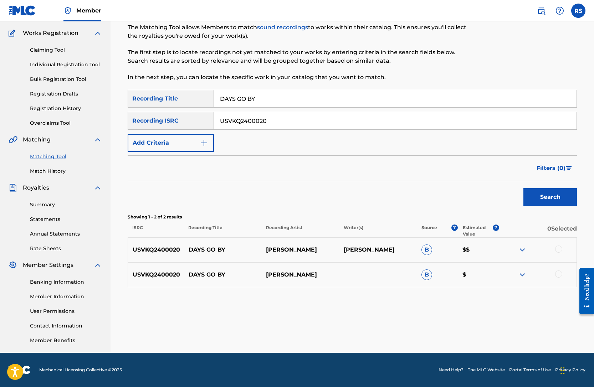
scroll to position [55, 0]
click at [467, 196] on div "Search" at bounding box center [352, 195] width 449 height 29
drag, startPoint x: 277, startPoint y: 119, endPoint x: 203, endPoint y: 122, distance: 73.5
click at [203, 122] on div "SearchWithCriteria2729d850-df73-4c19-b21a-a06284c6bd99 Recording ISRC USVKQ2400…" at bounding box center [352, 121] width 449 height 18
click at [501, 198] on button "Search" at bounding box center [551, 197] width 54 height 18
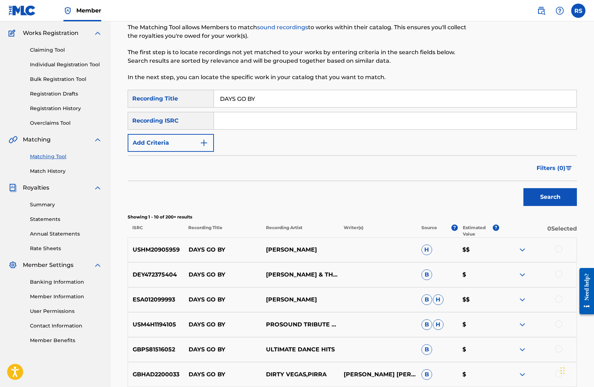
click at [501, 166] on span "Filters ( 0 )" at bounding box center [551, 168] width 29 height 9
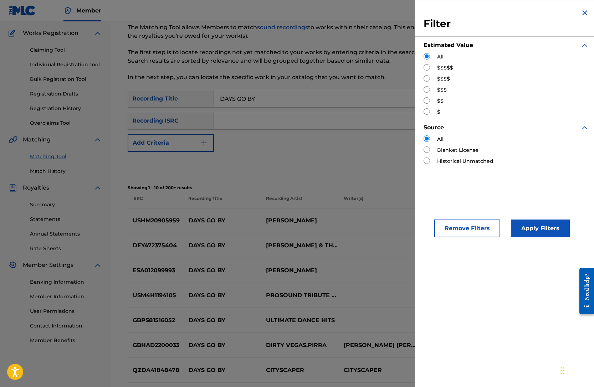
click at [430, 67] on input "Search Form" at bounding box center [427, 67] width 6 height 6
radio input "true"
click at [501, 224] on button "Apply Filters" at bounding box center [540, 229] width 59 height 18
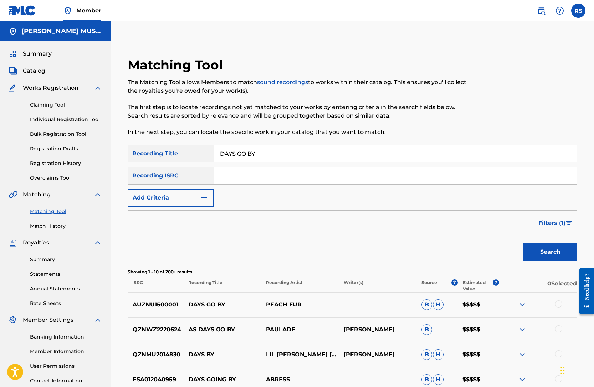
scroll to position [0, 0]
click at [501, 224] on span "Filters ( 1 )" at bounding box center [552, 223] width 27 height 9
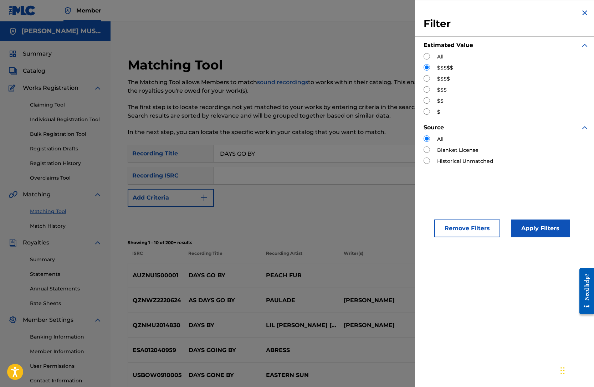
click at [426, 78] on input "Search Form" at bounding box center [427, 78] width 6 height 6
radio input "true"
click at [501, 230] on button "Apply Filters" at bounding box center [540, 229] width 59 height 18
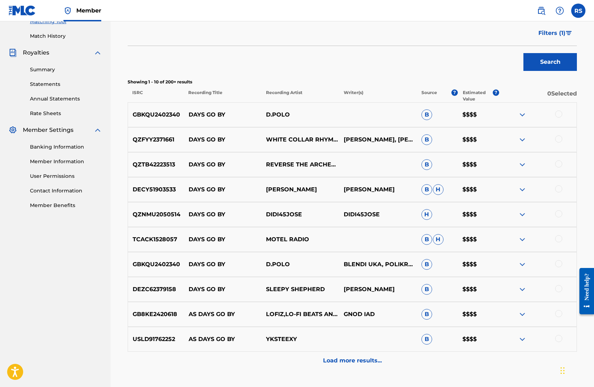
scroll to position [192, 0]
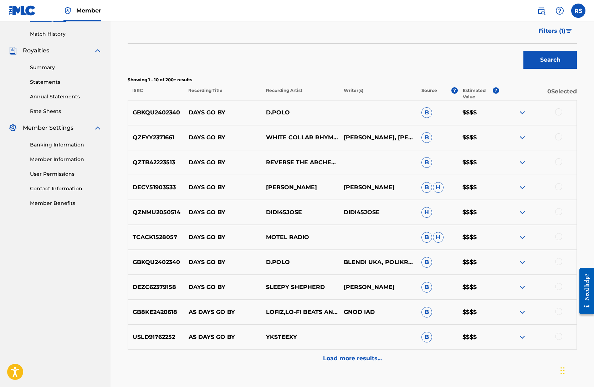
click at [346, 358] on p "Load more results..." at bounding box center [352, 359] width 59 height 9
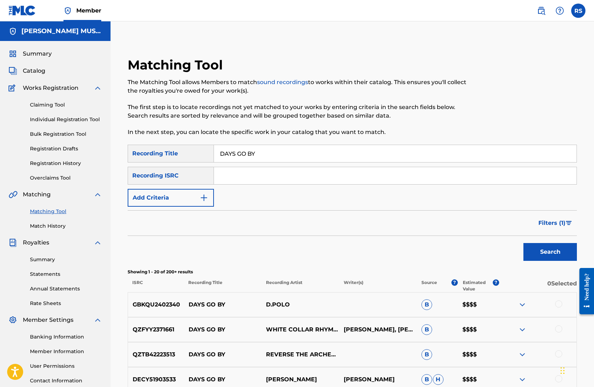
scroll to position [0, 0]
click at [501, 252] on button "Search" at bounding box center [551, 252] width 54 height 18
click at [501, 222] on span "Filters ( 1 )" at bounding box center [552, 223] width 27 height 9
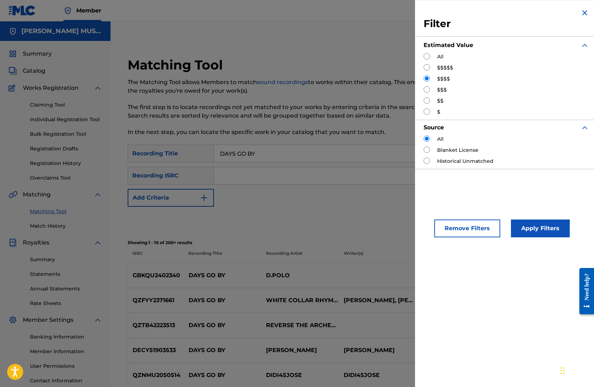
click at [427, 88] on input "Search Form" at bounding box center [427, 89] width 6 height 6
radio input "true"
click at [501, 230] on button "Apply Filters" at bounding box center [540, 229] width 59 height 18
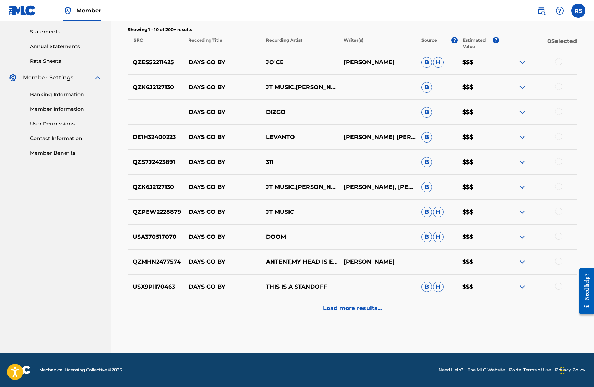
scroll to position [243, 0]
click at [356, 306] on p "Load more results..." at bounding box center [352, 308] width 59 height 9
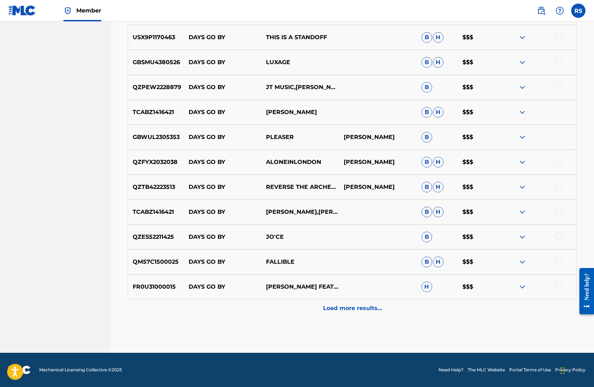
scroll to position [492, 0]
click at [353, 305] on p "Load more results..." at bounding box center [352, 308] width 59 height 9
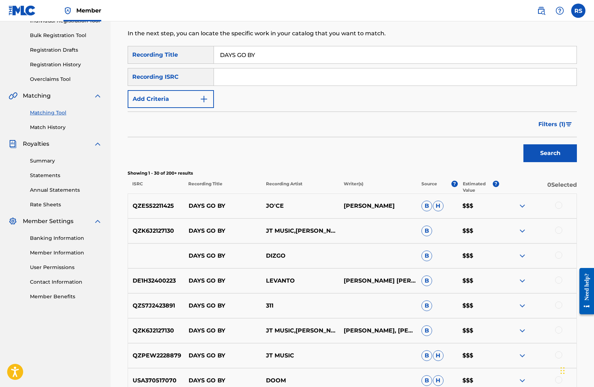
scroll to position [96, 0]
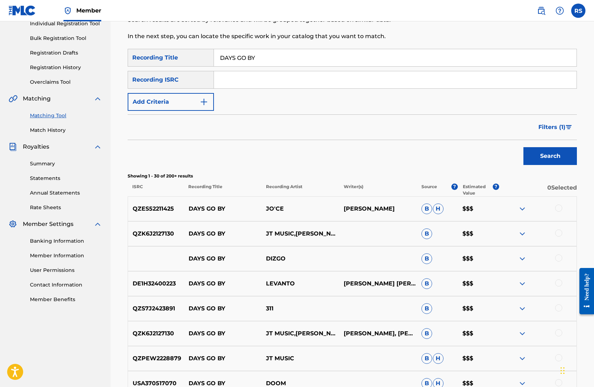
click at [501, 129] on span "Filters ( 1 )" at bounding box center [552, 127] width 27 height 9
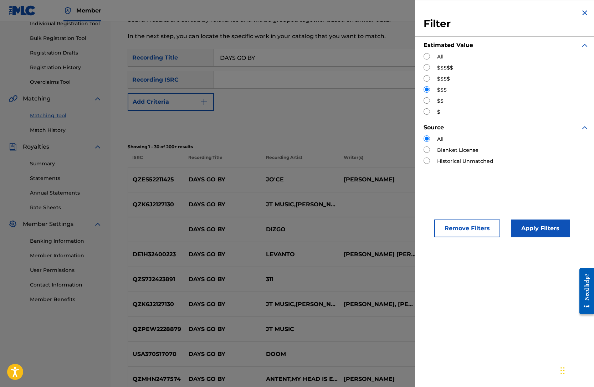
click at [427, 100] on input "Search Form" at bounding box center [427, 100] width 6 height 6
radio input "true"
click at [501, 225] on button "Apply Filters" at bounding box center [540, 229] width 59 height 18
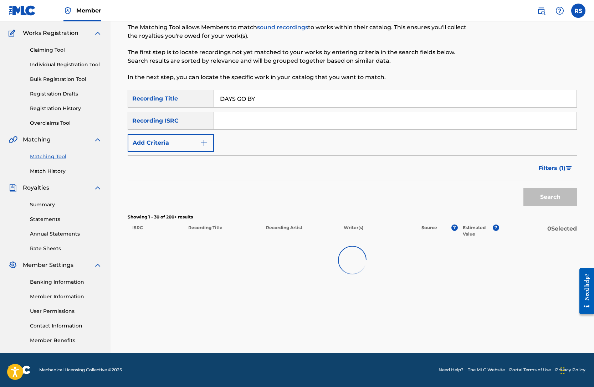
scroll to position [55, 0]
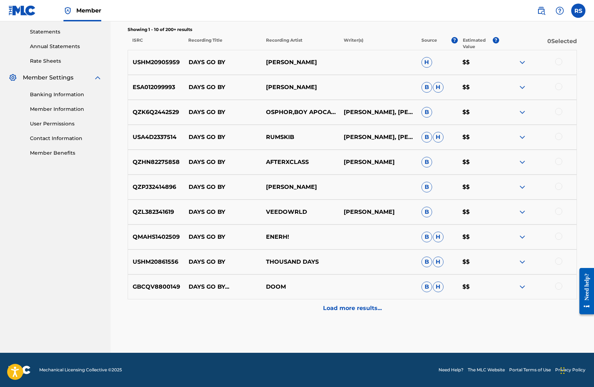
click at [359, 305] on p "Load more results..." at bounding box center [352, 308] width 59 height 9
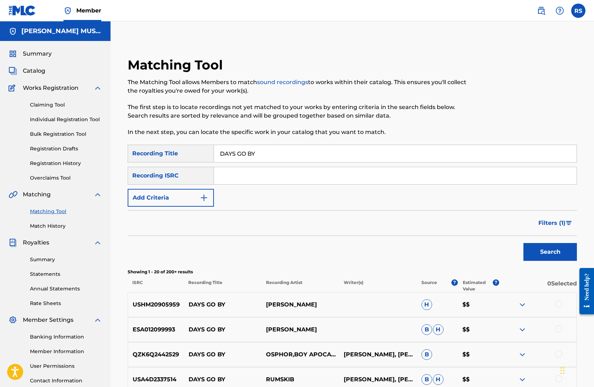
scroll to position [0, 0]
click at [501, 220] on span "Filters ( 1 )" at bounding box center [552, 223] width 27 height 9
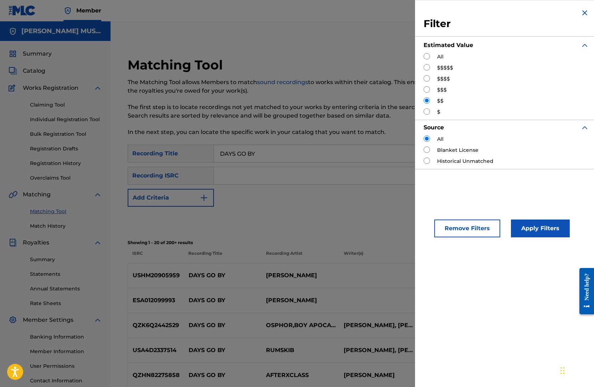
click at [474, 223] on button "Remove Filters" at bounding box center [467, 229] width 66 height 18
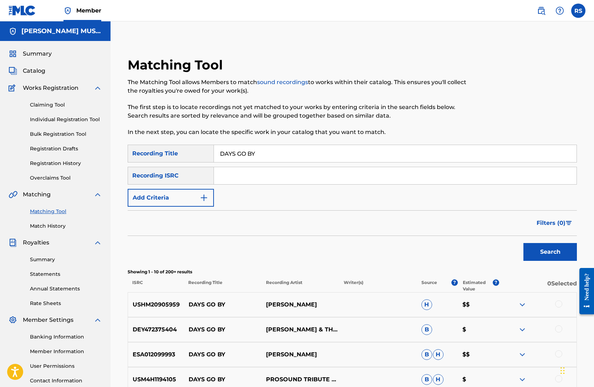
click at [47, 224] on link "Match History" at bounding box center [66, 226] width 72 height 7
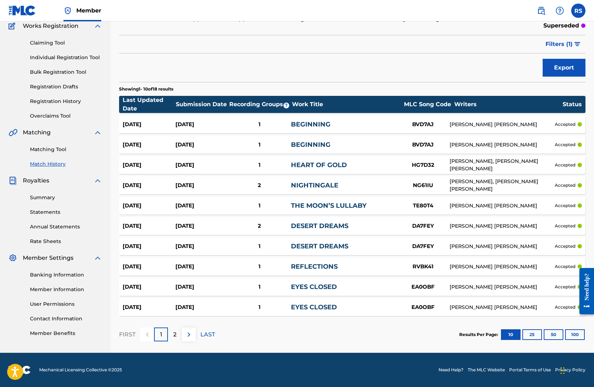
scroll to position [62, 0]
click at [477, 122] on div "[PERSON_NAME] [PERSON_NAME]" at bounding box center [502, 124] width 105 height 7
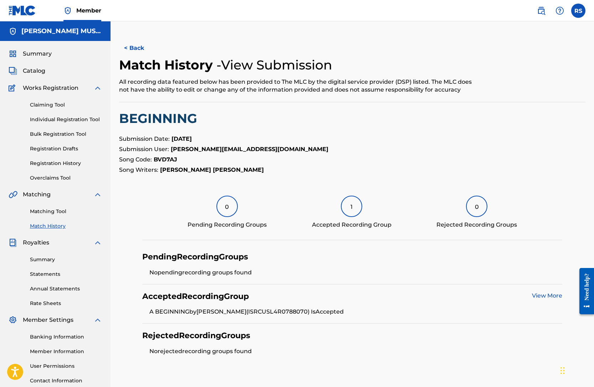
click at [35, 71] on span "Catalog" at bounding box center [34, 71] width 22 height 9
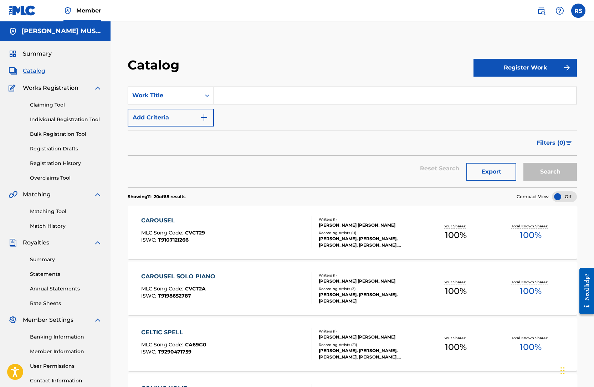
click at [339, 221] on div "Writers ( 1 )" at bounding box center [369, 219] width 100 height 5
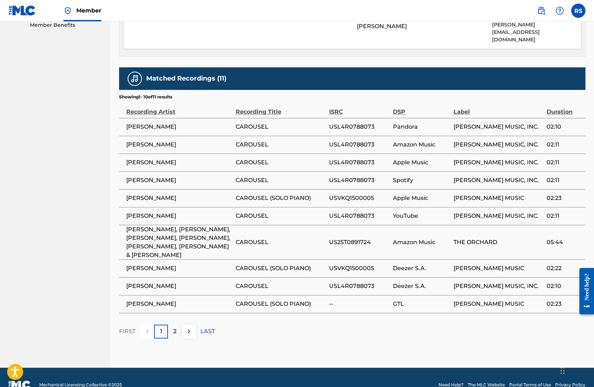
scroll to position [370, 0]
click at [190, 328] on img at bounding box center [189, 332] width 9 height 9
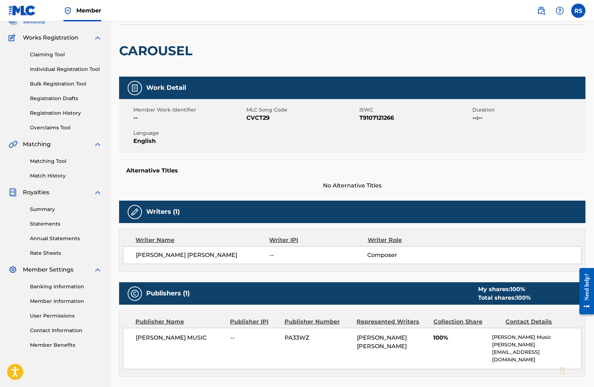
scroll to position [47, 0]
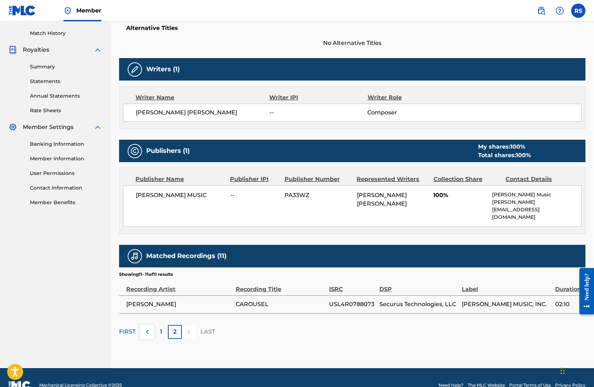
click at [146, 328] on img at bounding box center [147, 332] width 9 height 9
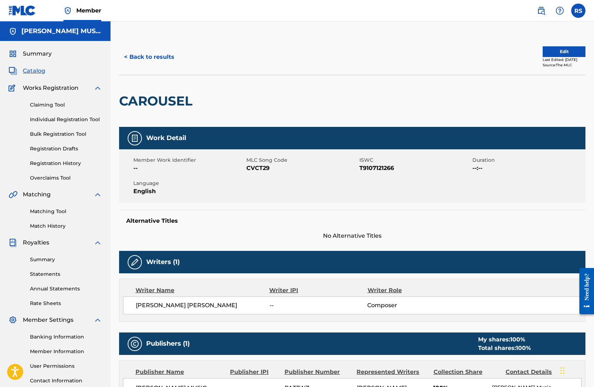
scroll to position [0, 0]
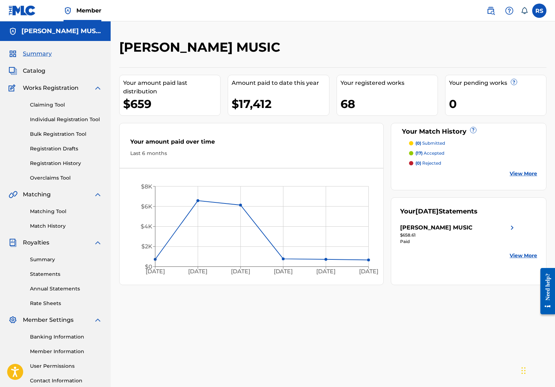
click at [34, 71] on span "Catalog" at bounding box center [34, 71] width 22 height 9
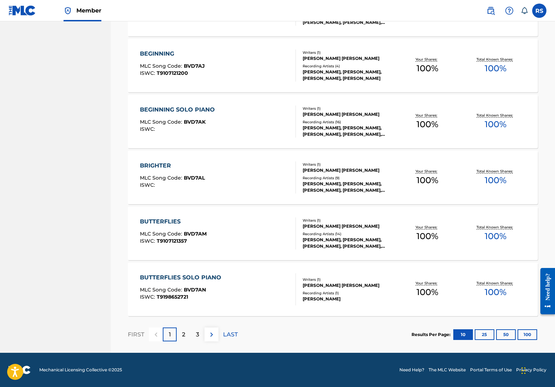
scroll to position [447, 0]
click at [208, 336] on img at bounding box center [211, 335] width 9 height 9
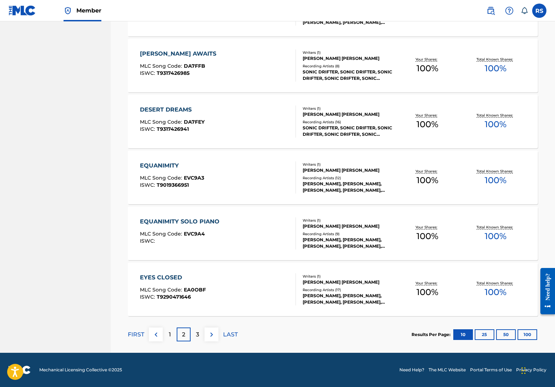
click at [198, 334] on p "3" at bounding box center [197, 335] width 3 height 9
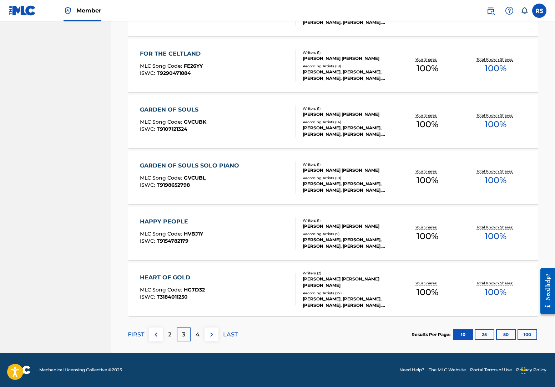
click at [211, 334] on img at bounding box center [211, 335] width 9 height 9
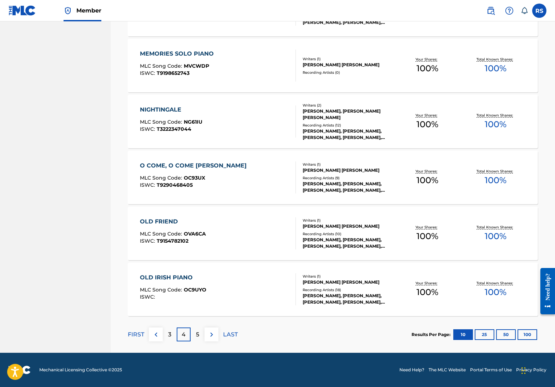
click at [211, 332] on img at bounding box center [211, 335] width 9 height 9
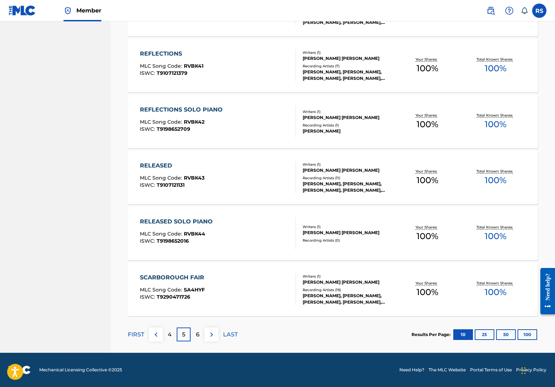
click at [156, 332] on img at bounding box center [156, 335] width 9 height 9
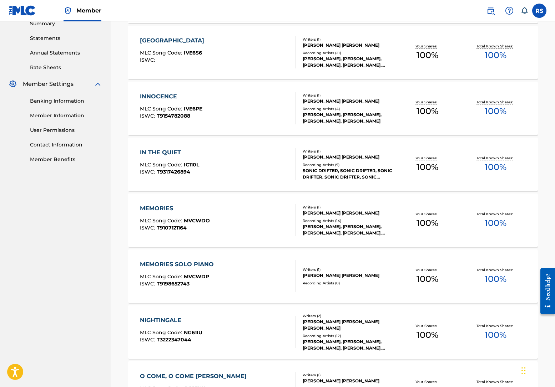
scroll to position [239, 0]
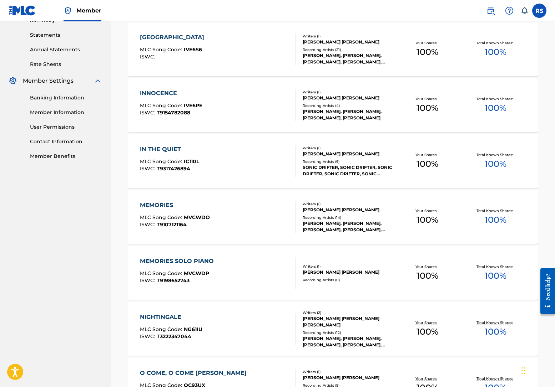
click at [237, 213] on div "MEMORIES MLC Song Code : MVCWDO ISWC : T9107121164" at bounding box center [218, 217] width 156 height 32
